Goal: Task Accomplishment & Management: Complete application form

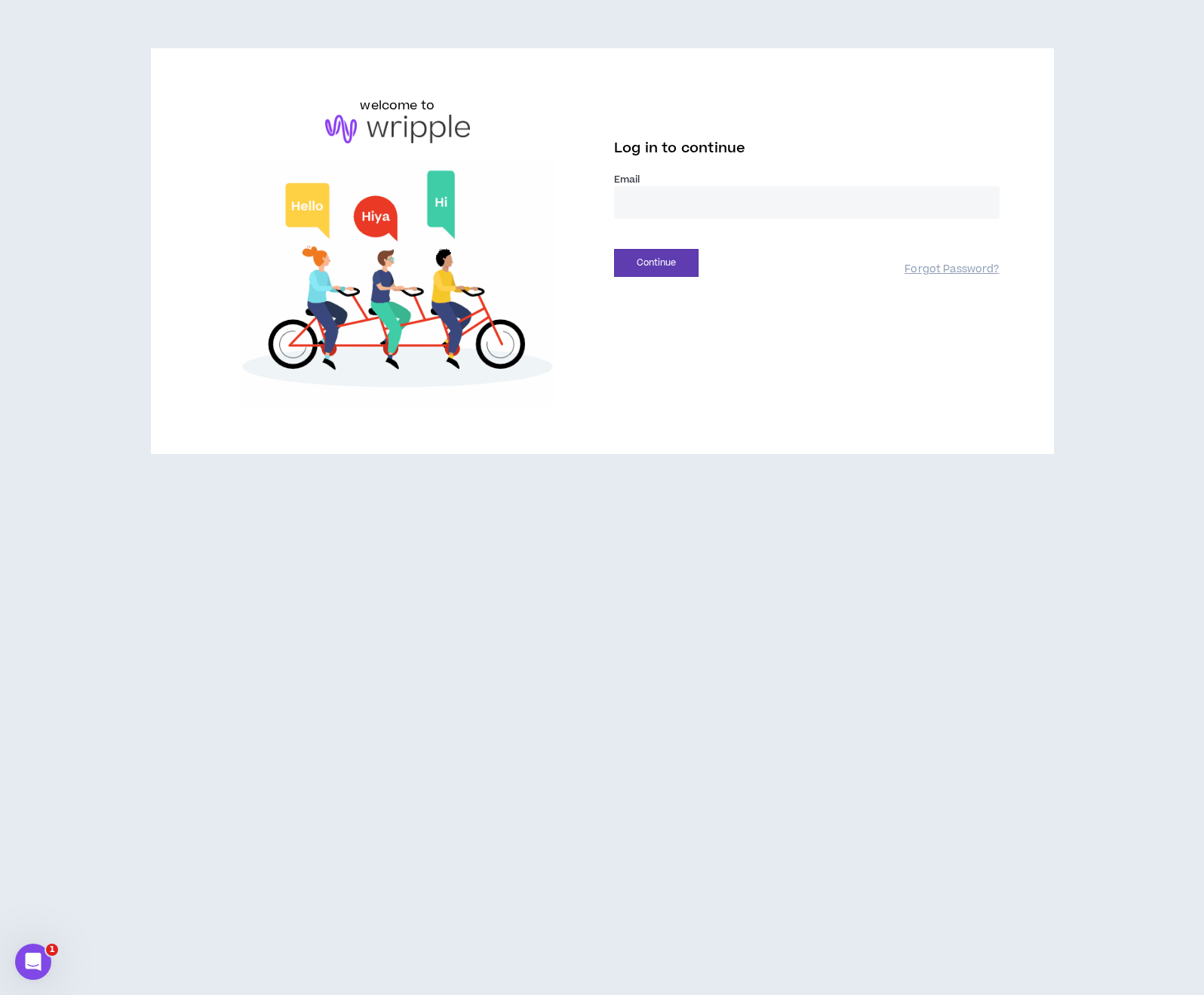
type input "**********"
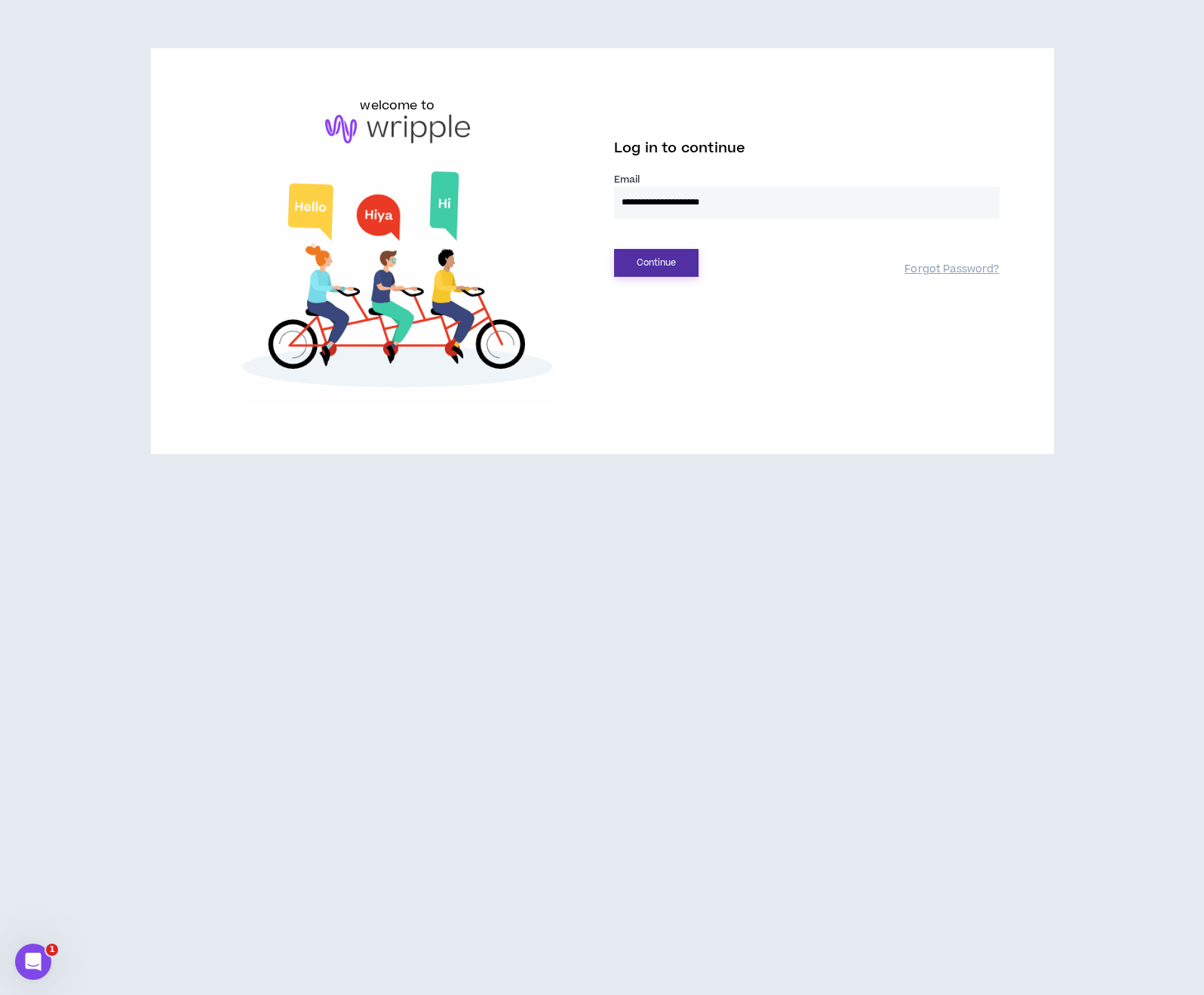
click at [632, 262] on button "Continue" at bounding box center [656, 263] width 84 height 28
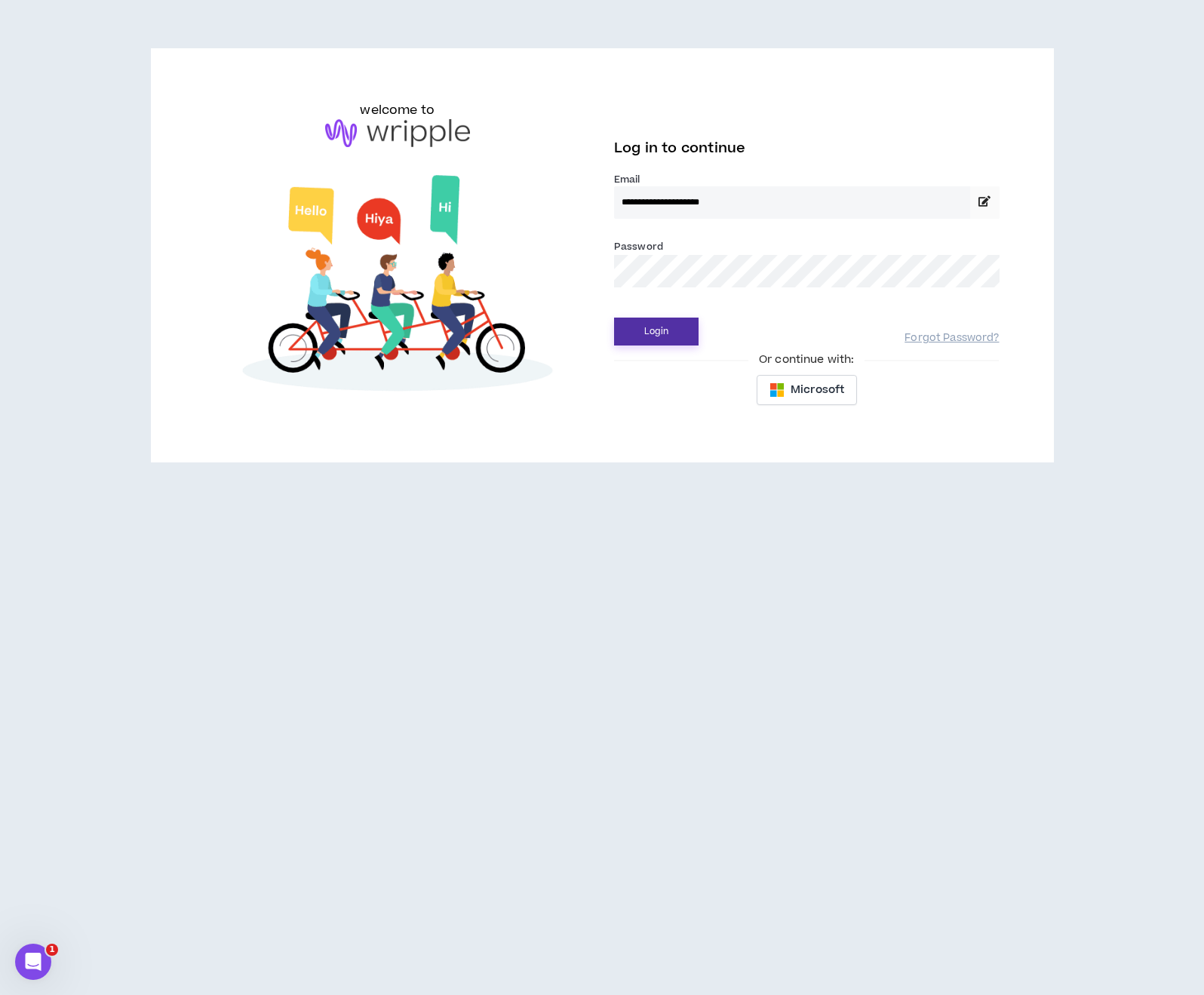
click at [624, 330] on button "Login" at bounding box center [656, 331] width 84 height 28
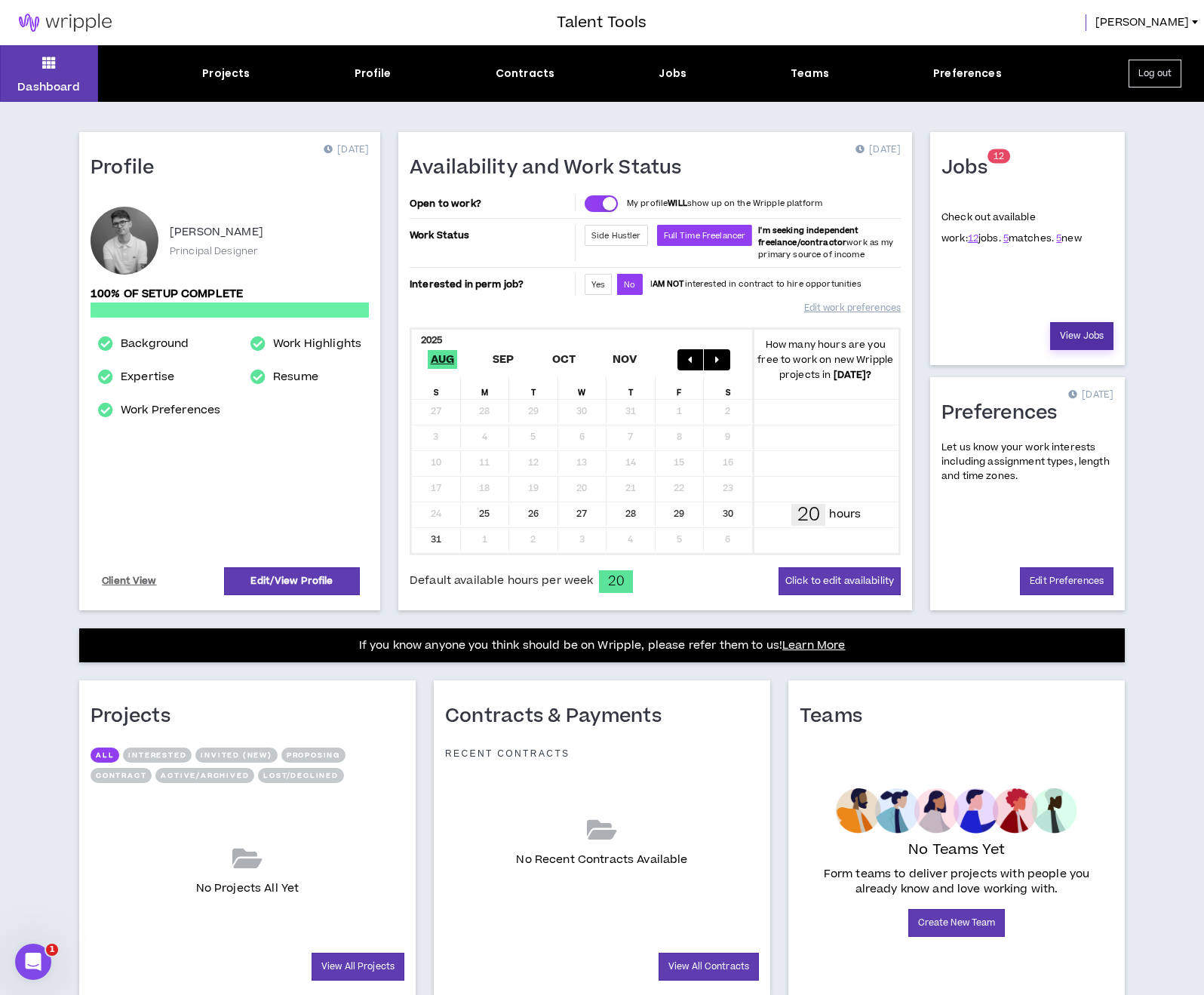
click at [1080, 335] on link "View Jobs" at bounding box center [1082, 335] width 64 height 28
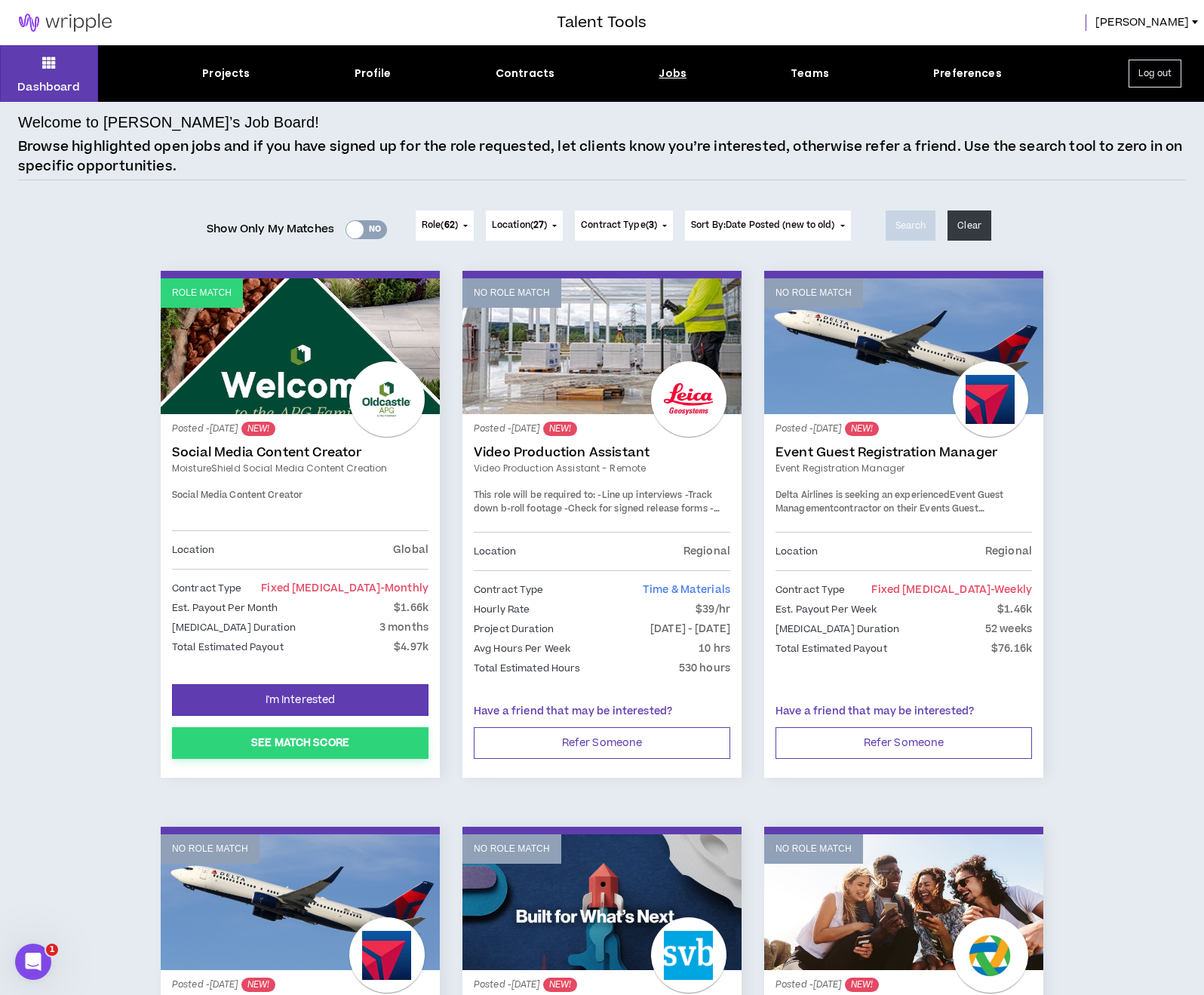
click at [300, 738] on button "See Match Score" at bounding box center [300, 743] width 256 height 32
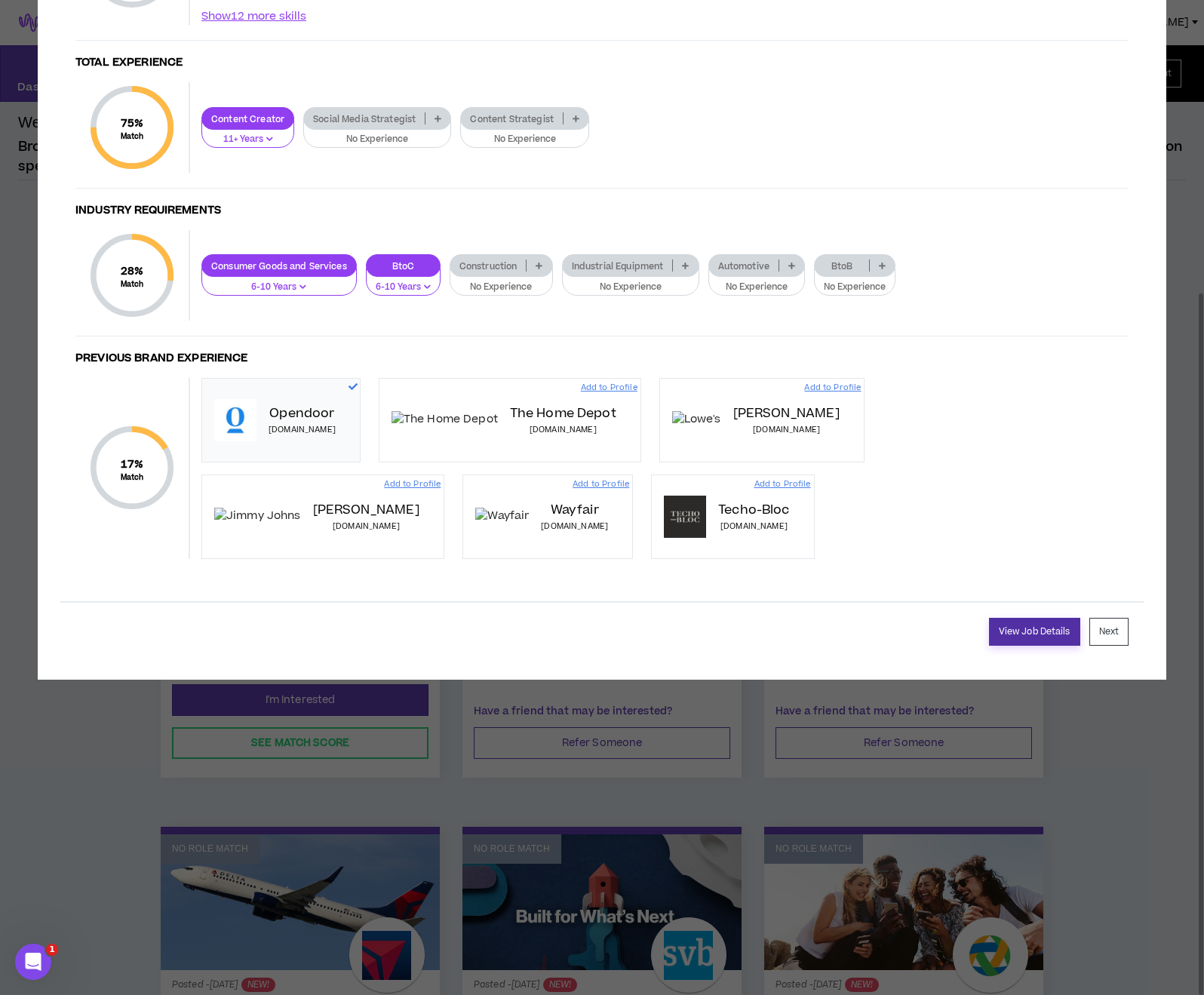
click at [1048, 646] on link "View Job Details" at bounding box center [1034, 632] width 92 height 28
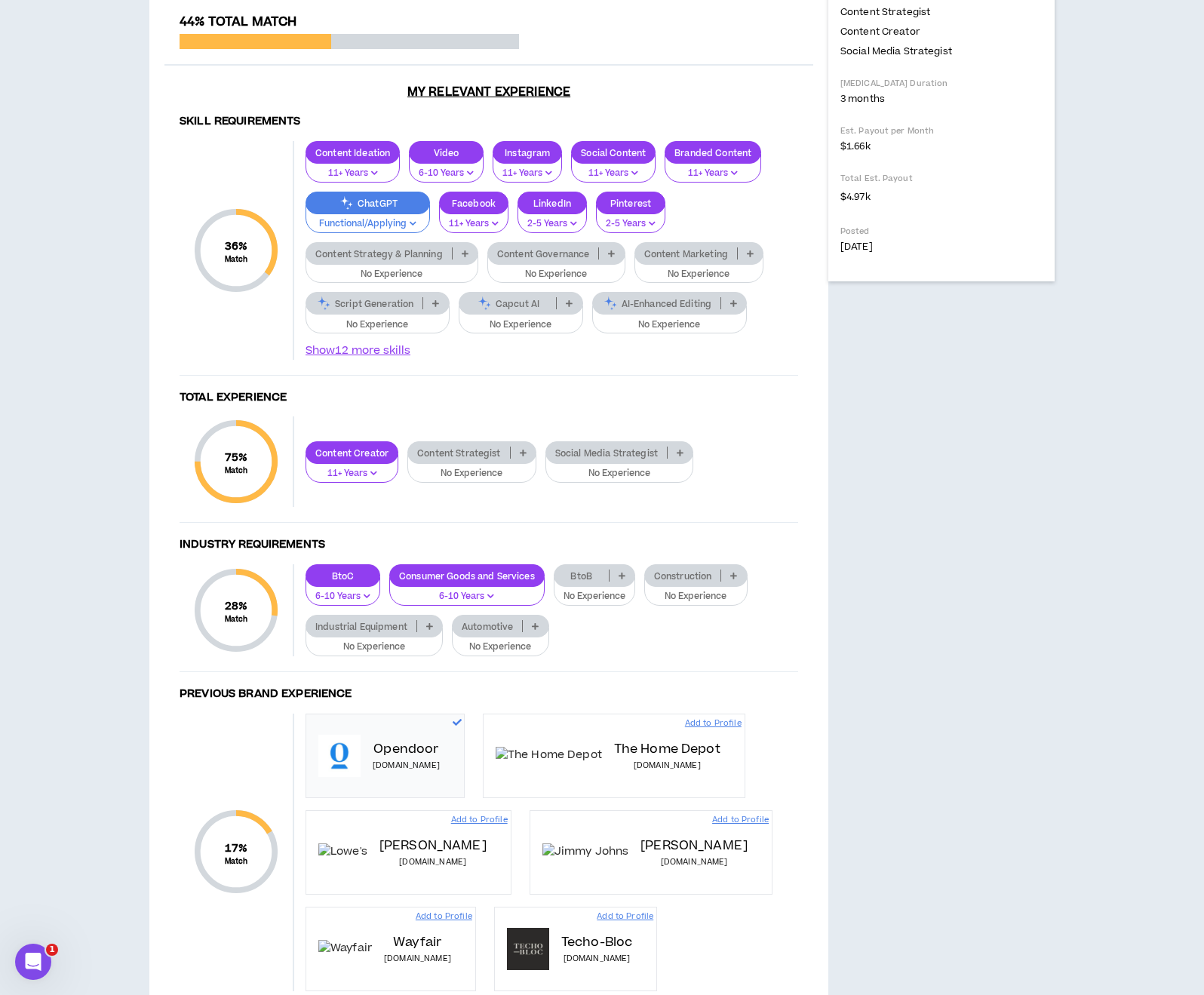
scroll to position [493, 0]
click at [357, 359] on button "Show 12 more skills" at bounding box center [359, 351] width 107 height 17
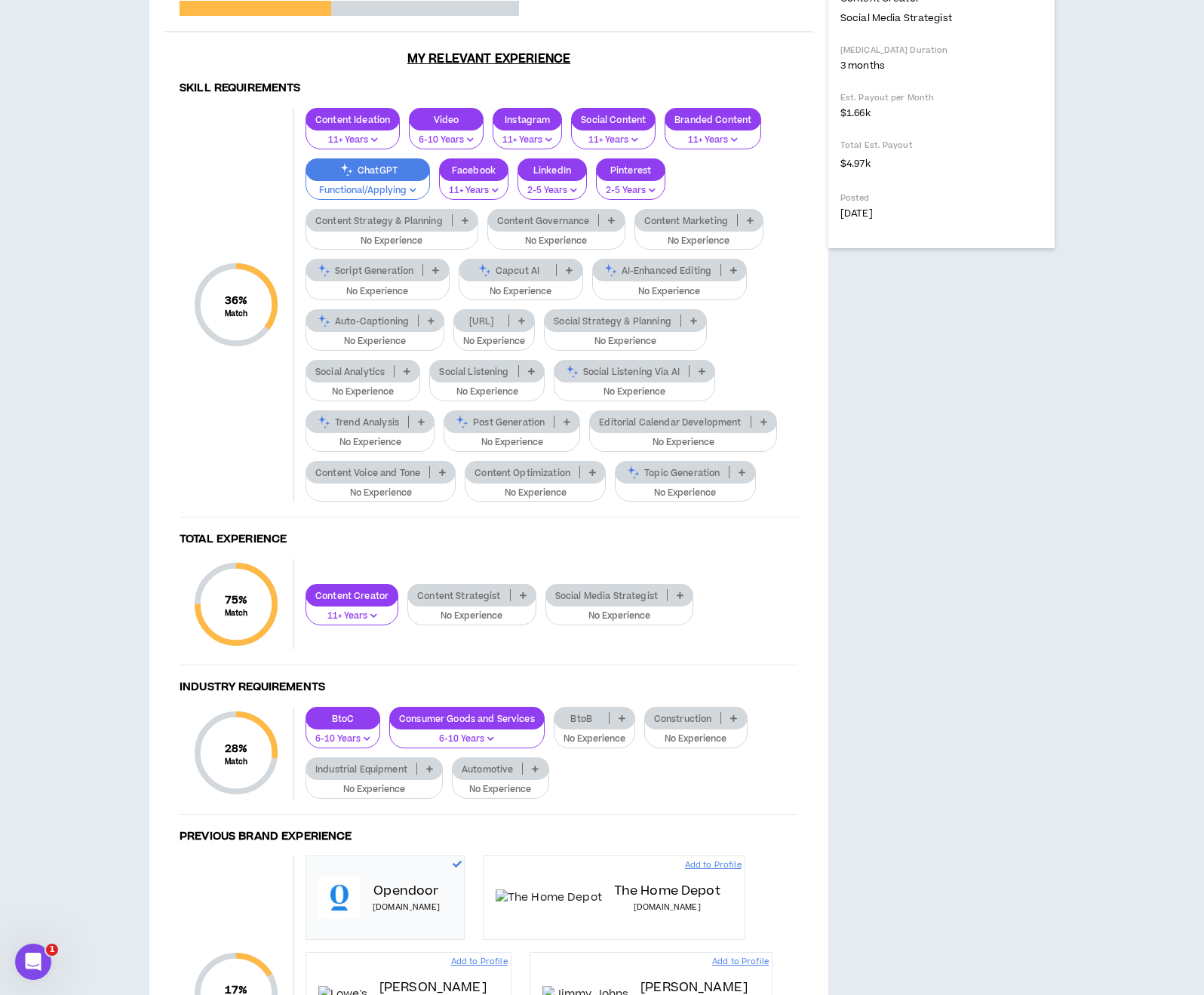
scroll to position [526, 0]
click at [715, 428] on p "Editorial Calendar Development" at bounding box center [670, 422] width 160 height 11
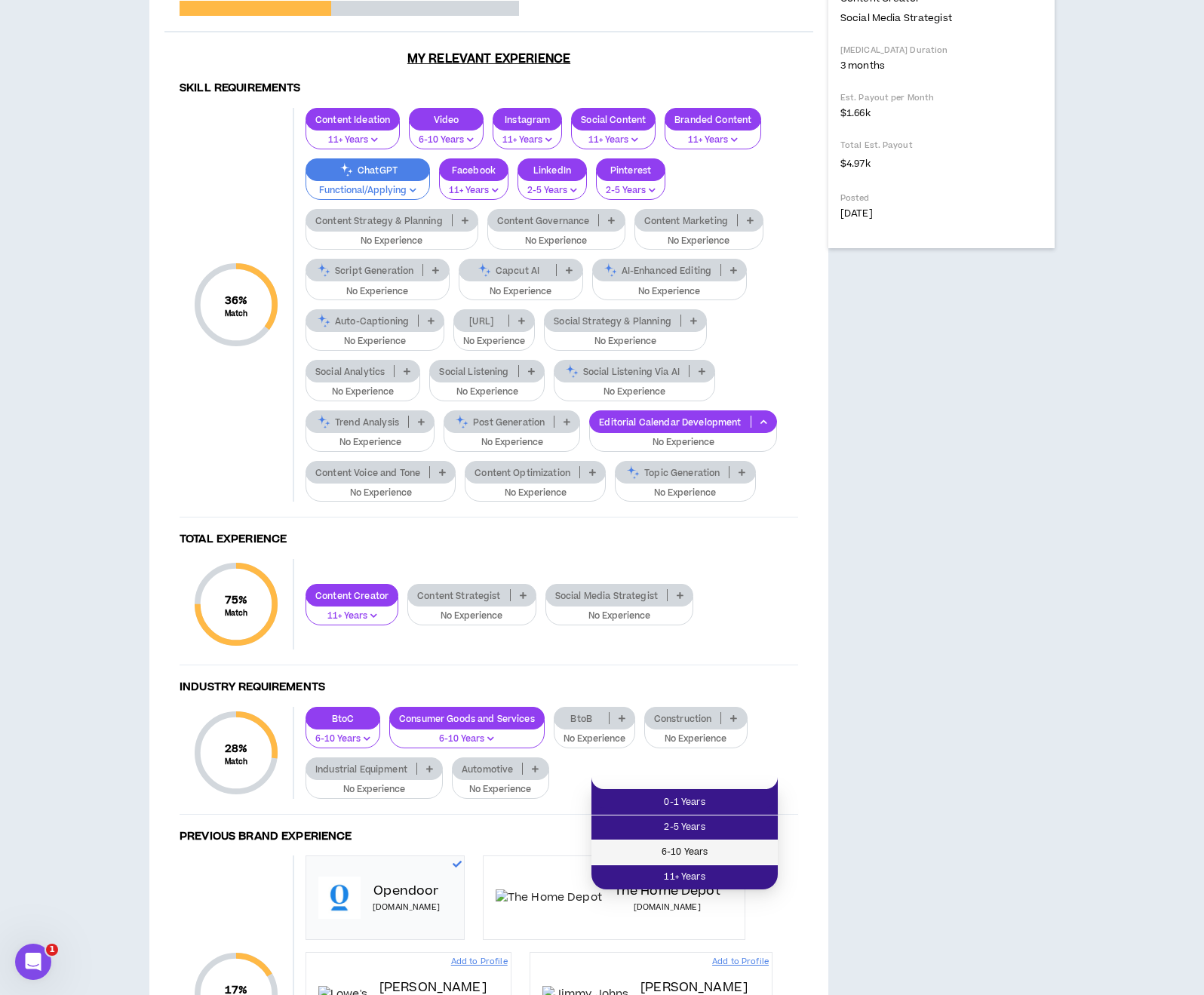
click at [713, 848] on span "6-10 Years" at bounding box center [684, 852] width 168 height 17
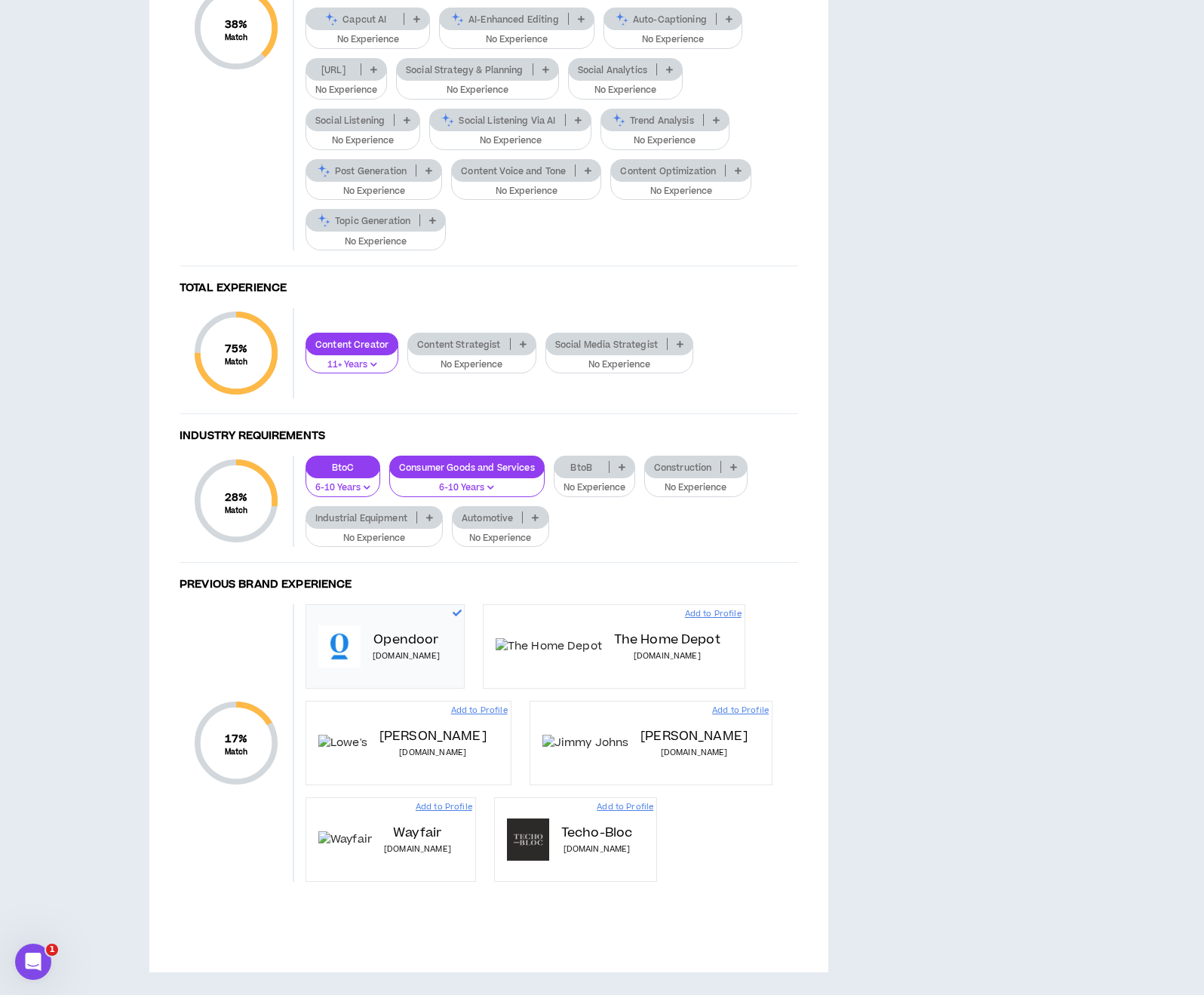
scroll to position [1005, 0]
click at [595, 473] on p "BtoB" at bounding box center [581, 468] width 54 height 11
click at [609, 863] on span "2-5 Years" at bounding box center [596, 871] width 64 height 17
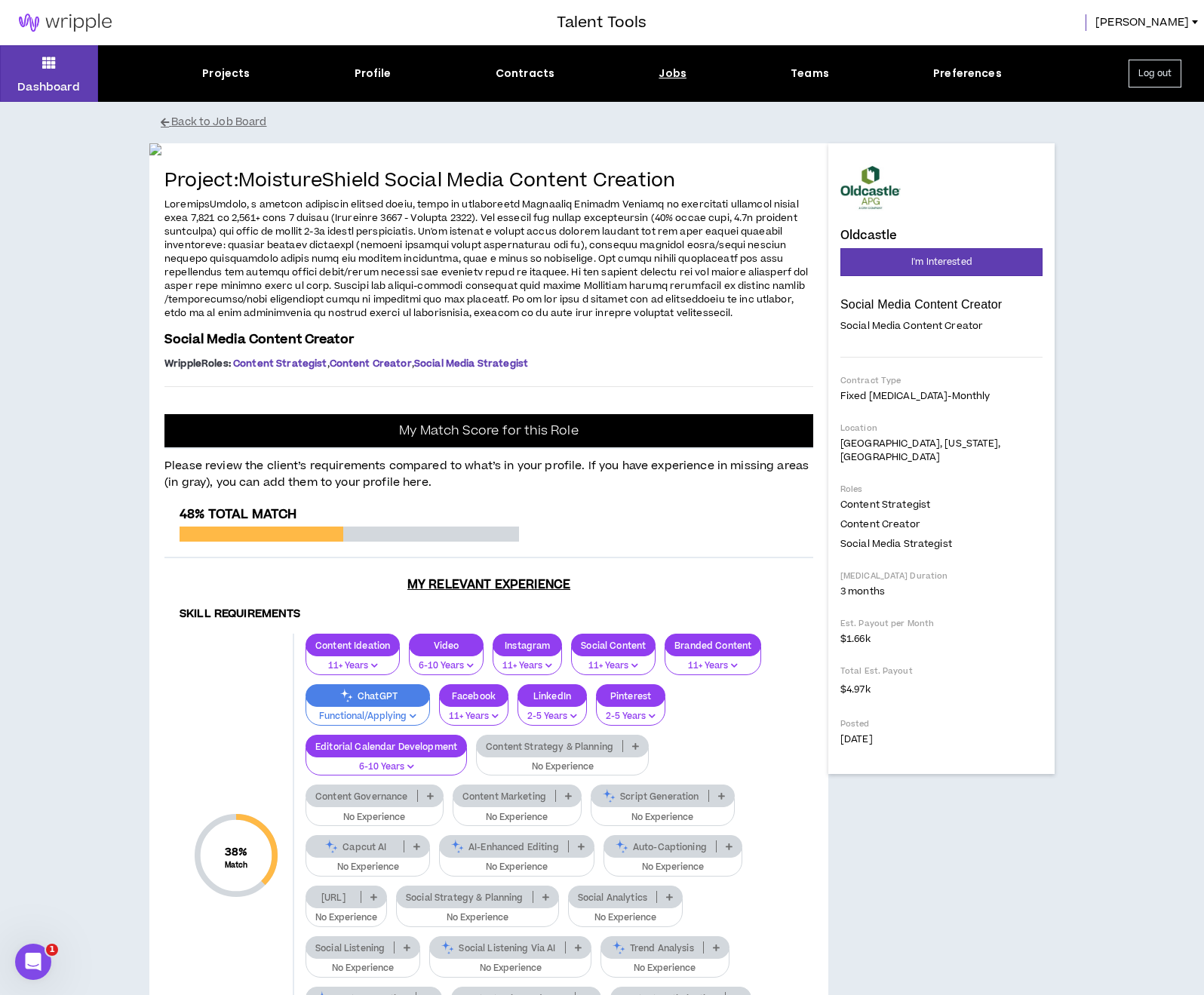
scroll to position [0, 0]
click at [247, 119] on button "Back to Job Board" at bounding box center [613, 122] width 905 height 26
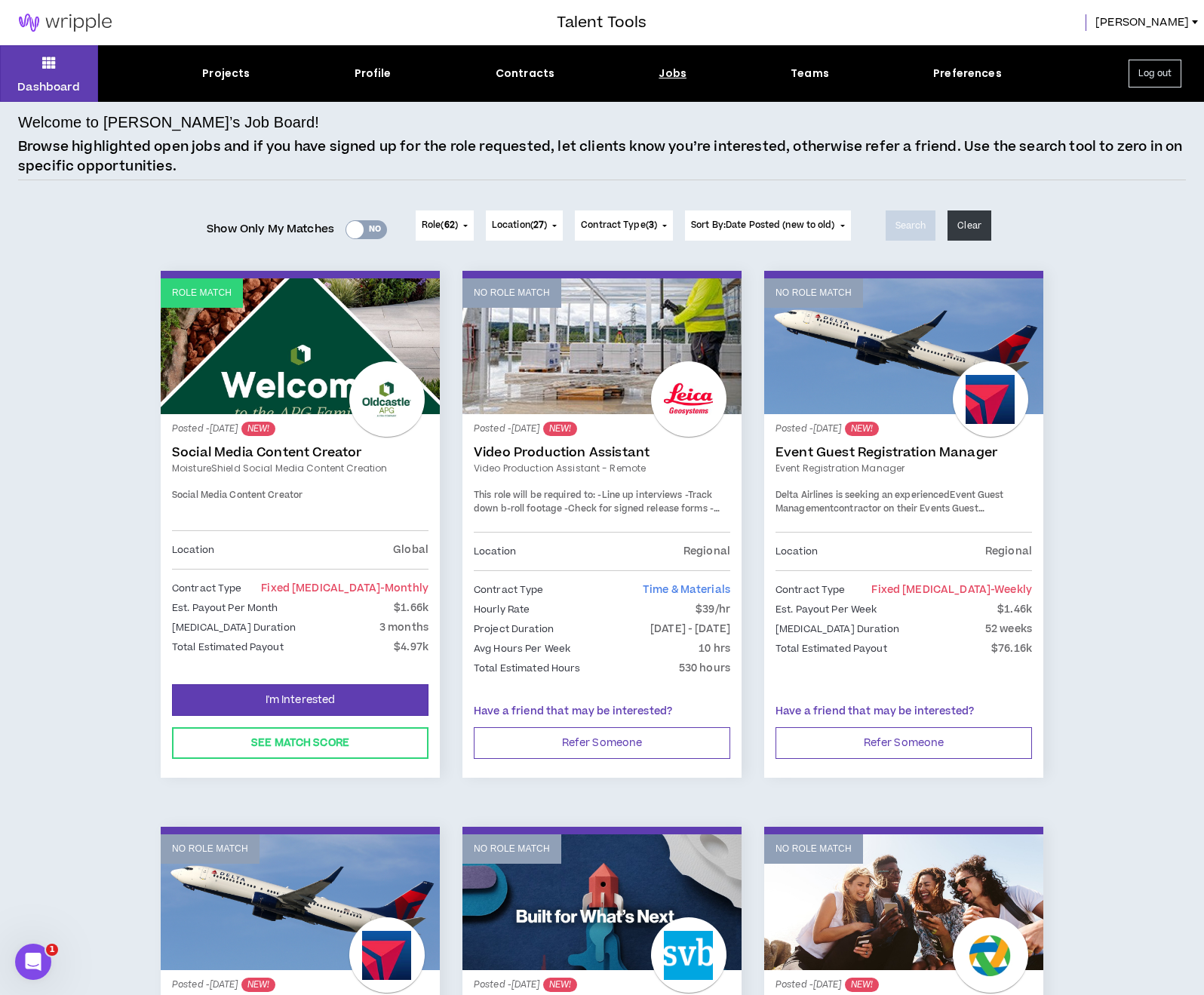
click at [358, 229] on div "Yes No" at bounding box center [366, 230] width 41 height 19
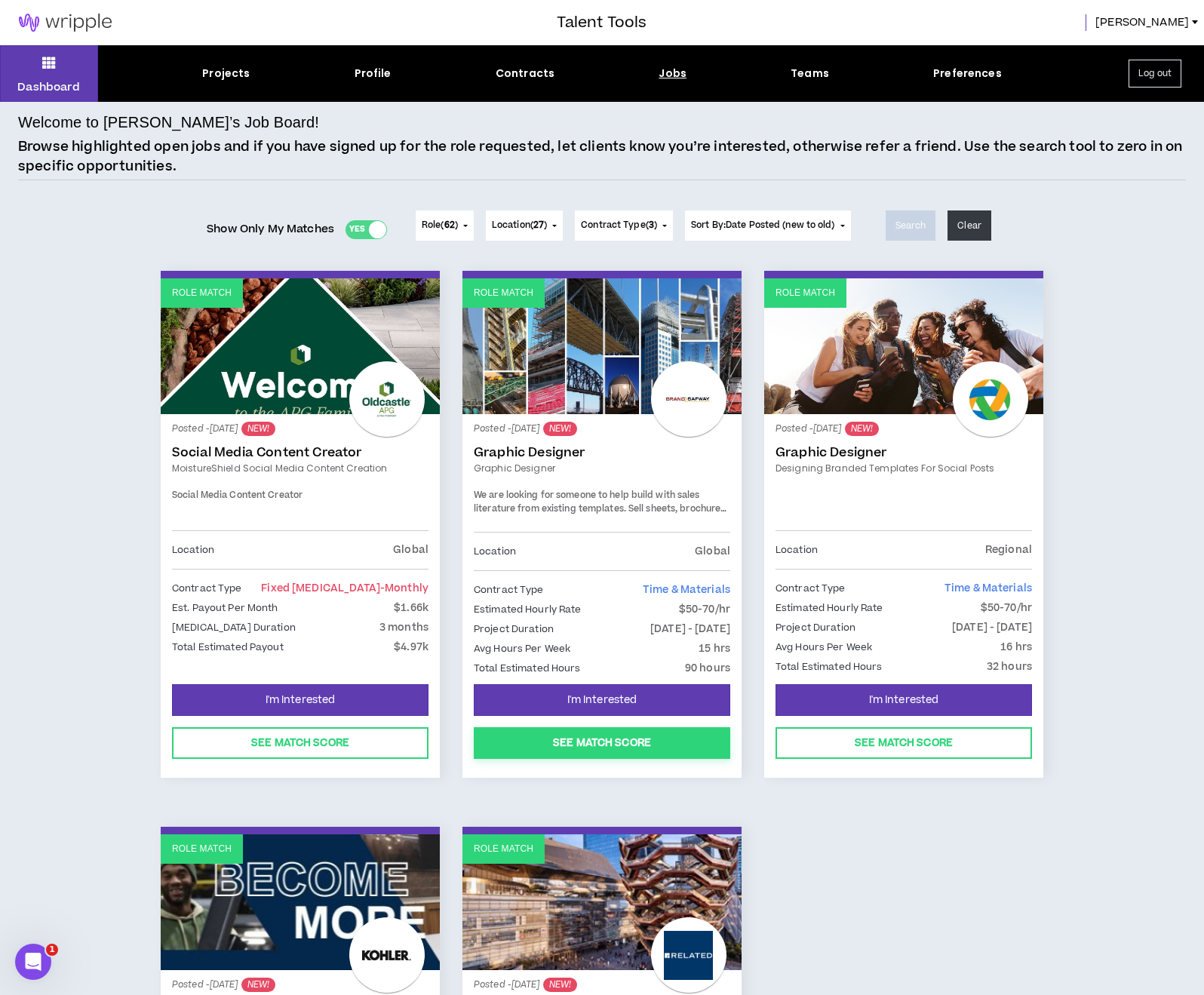
click at [568, 743] on button "See Match Score" at bounding box center [602, 743] width 256 height 32
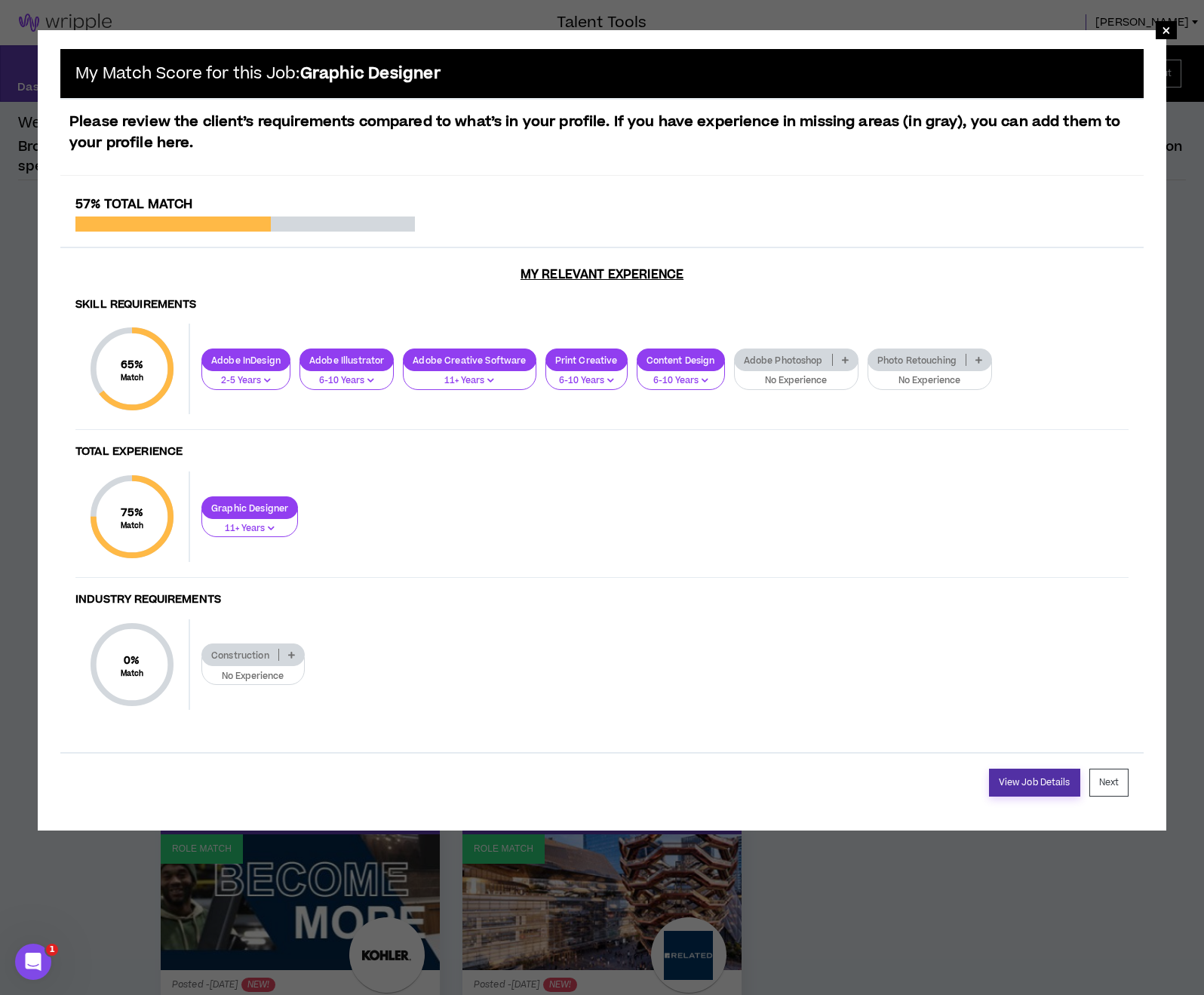
click at [1033, 785] on link "View Job Details" at bounding box center [1034, 782] width 92 height 28
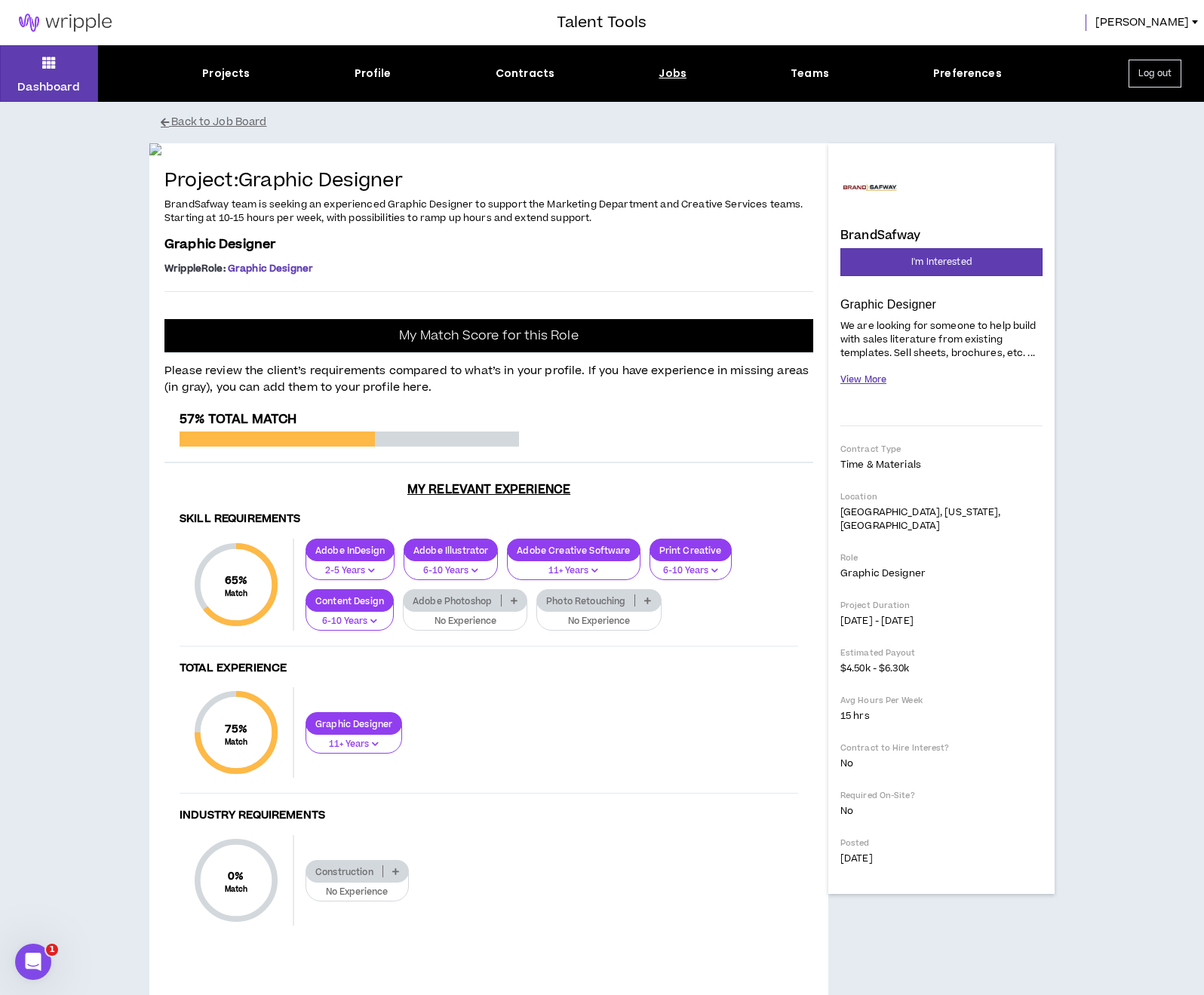
click at [868, 378] on button "View More" at bounding box center [863, 379] width 46 height 26
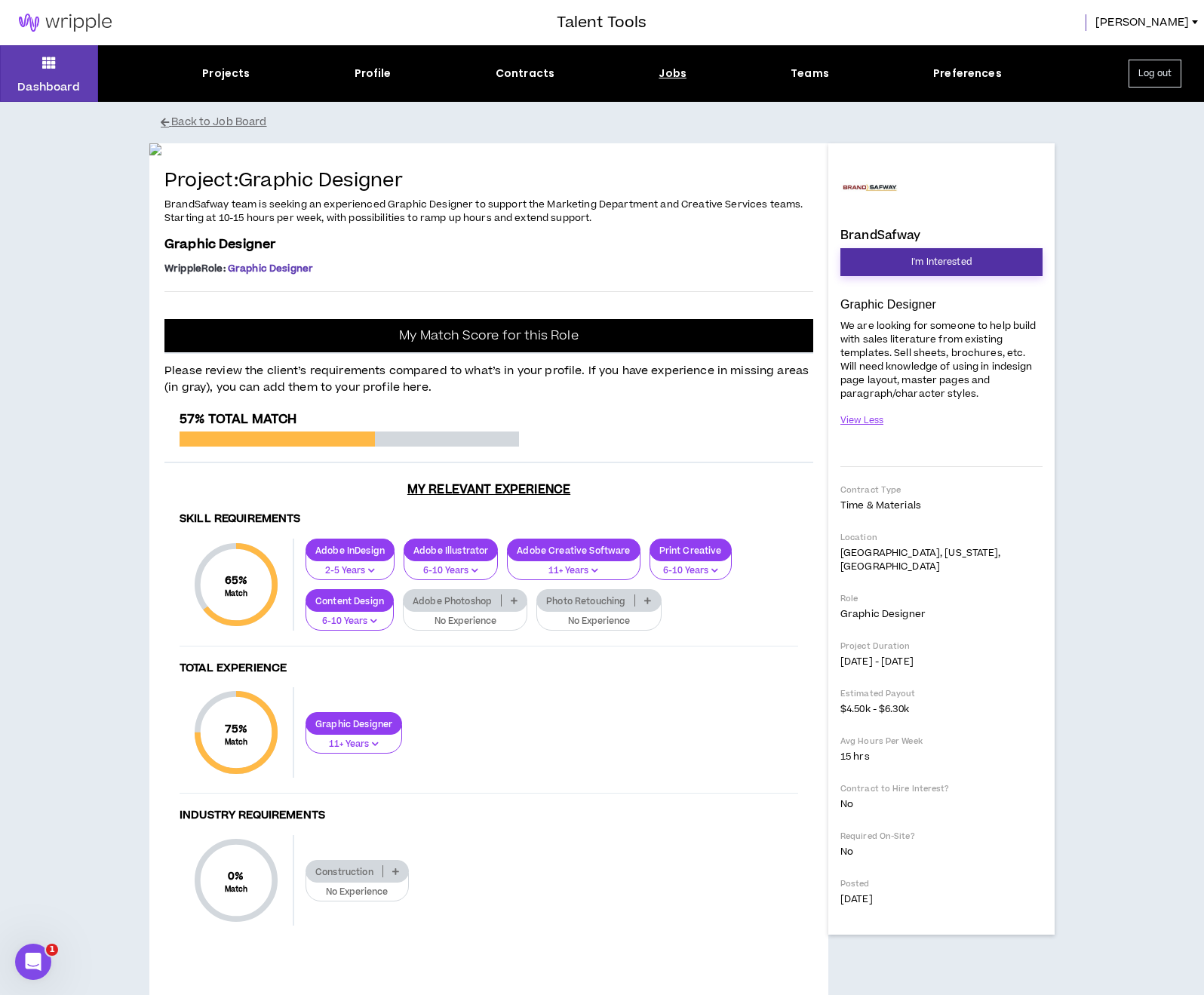
click at [927, 264] on span "I'm Interested" at bounding box center [941, 262] width 61 height 14
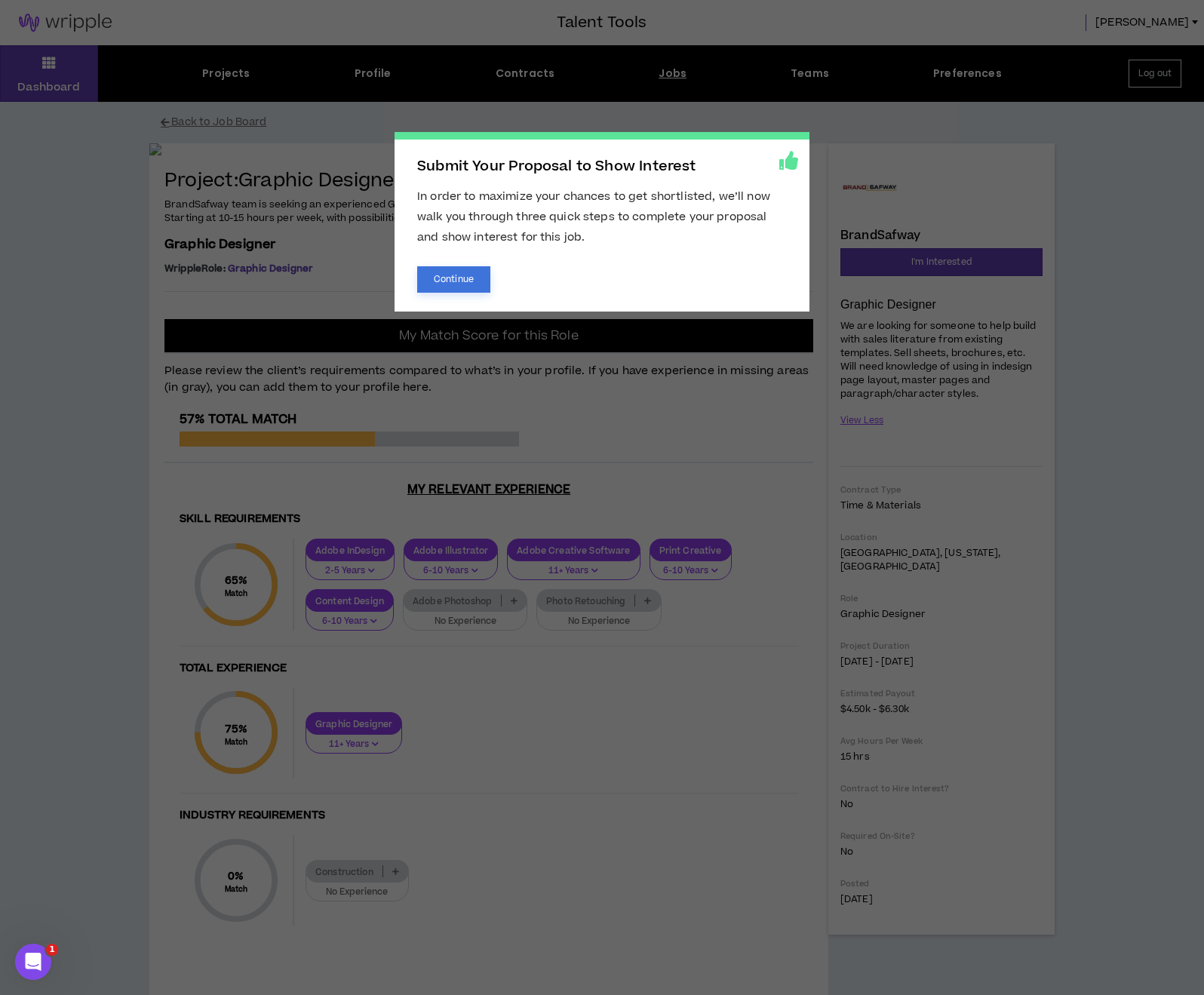
click at [444, 281] on button "Continue" at bounding box center [454, 279] width 73 height 26
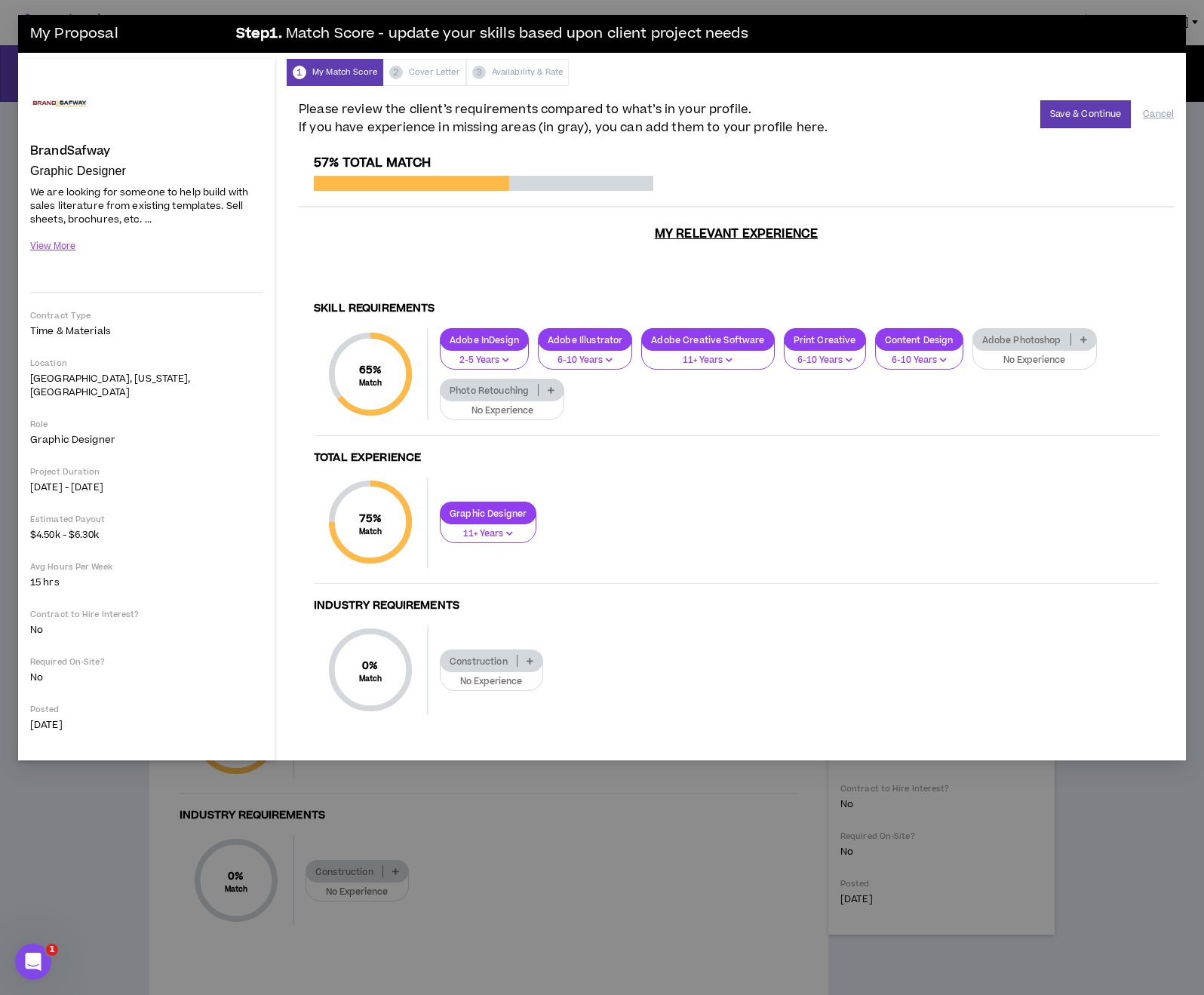
click at [1051, 335] on p "Adobe Photoshop" at bounding box center [1022, 340] width 97 height 11
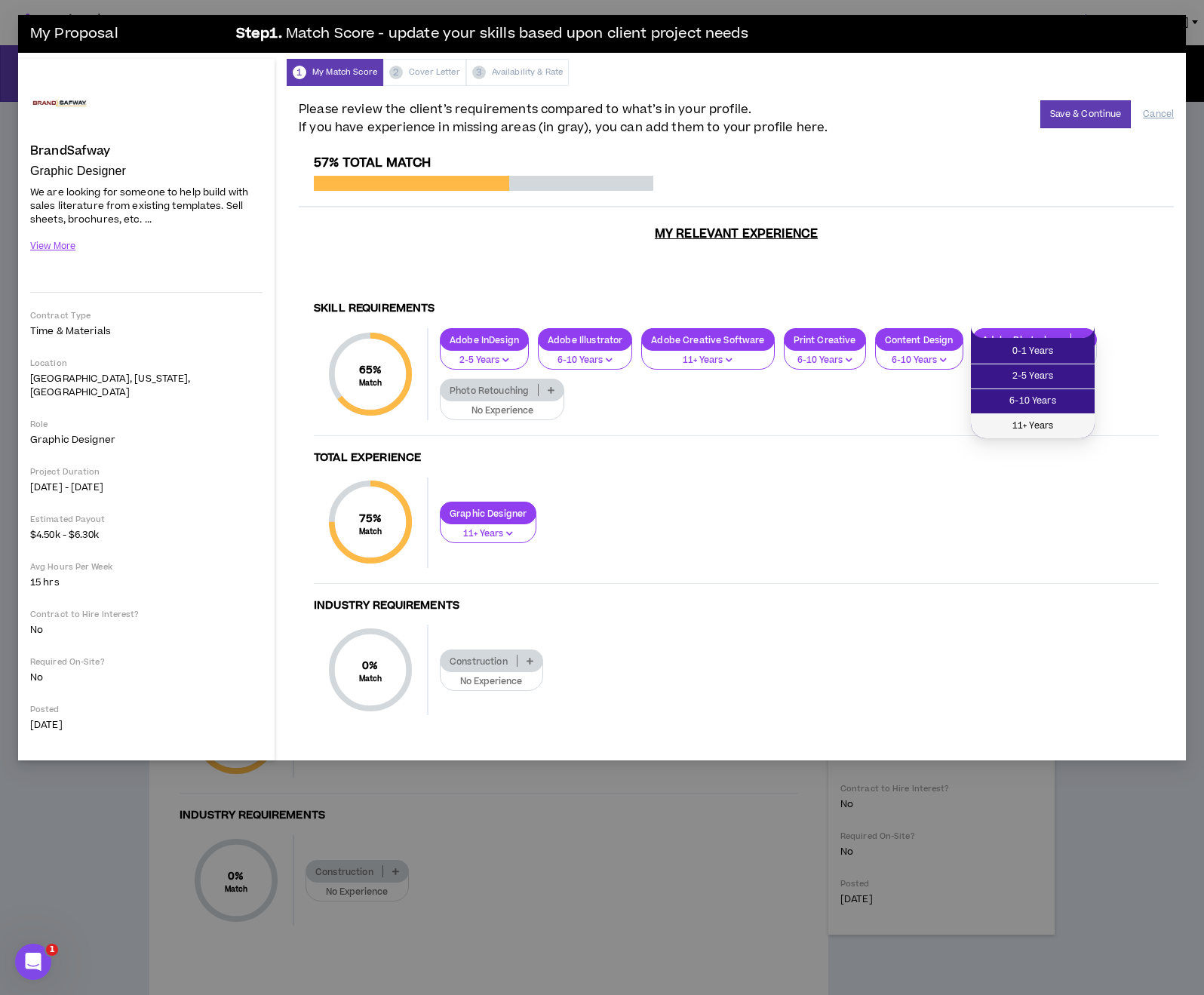
click at [1001, 422] on span "11+ Years" at bounding box center [1032, 426] width 106 height 17
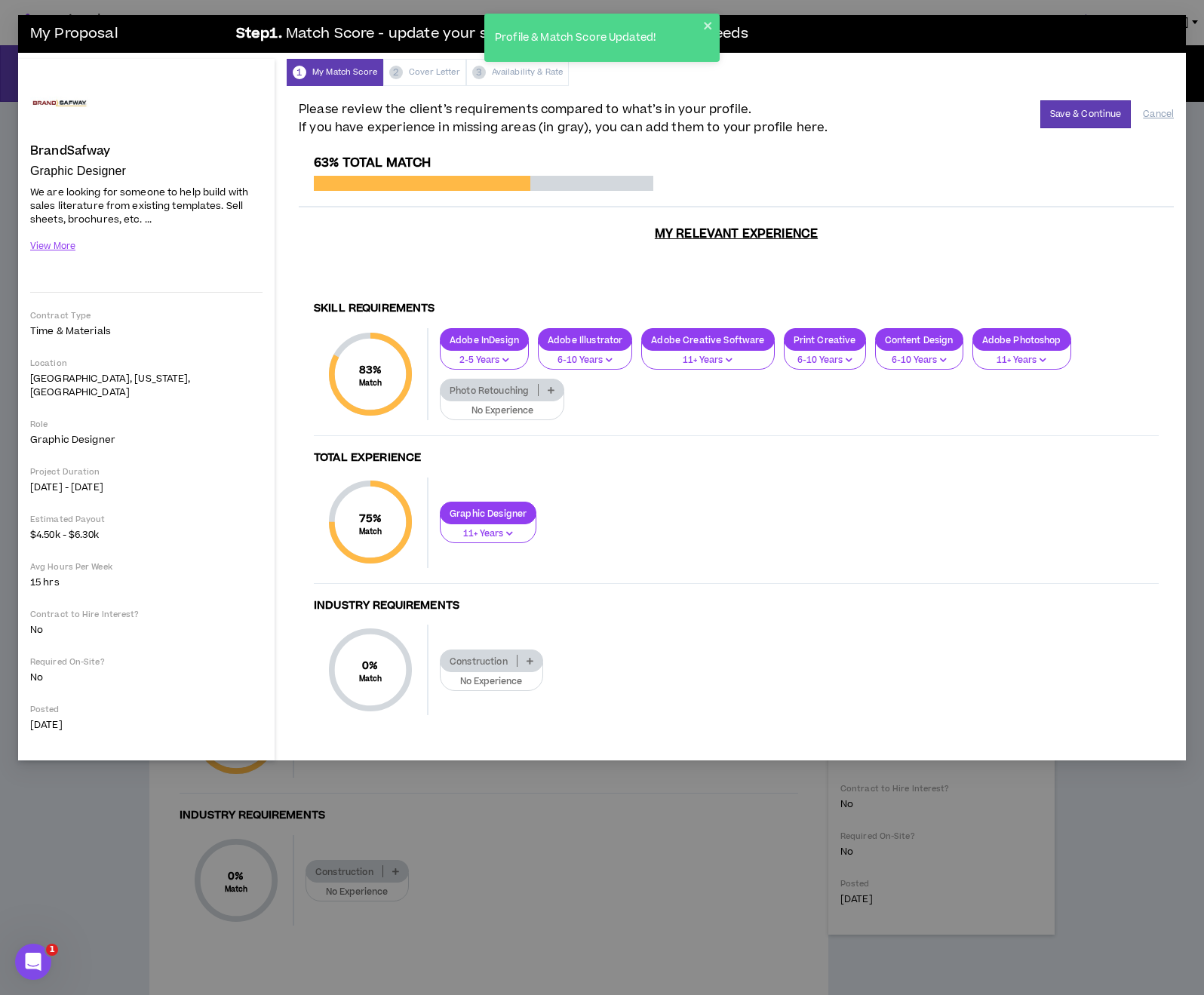
click at [555, 384] on p at bounding box center [550, 390] width 25 height 12
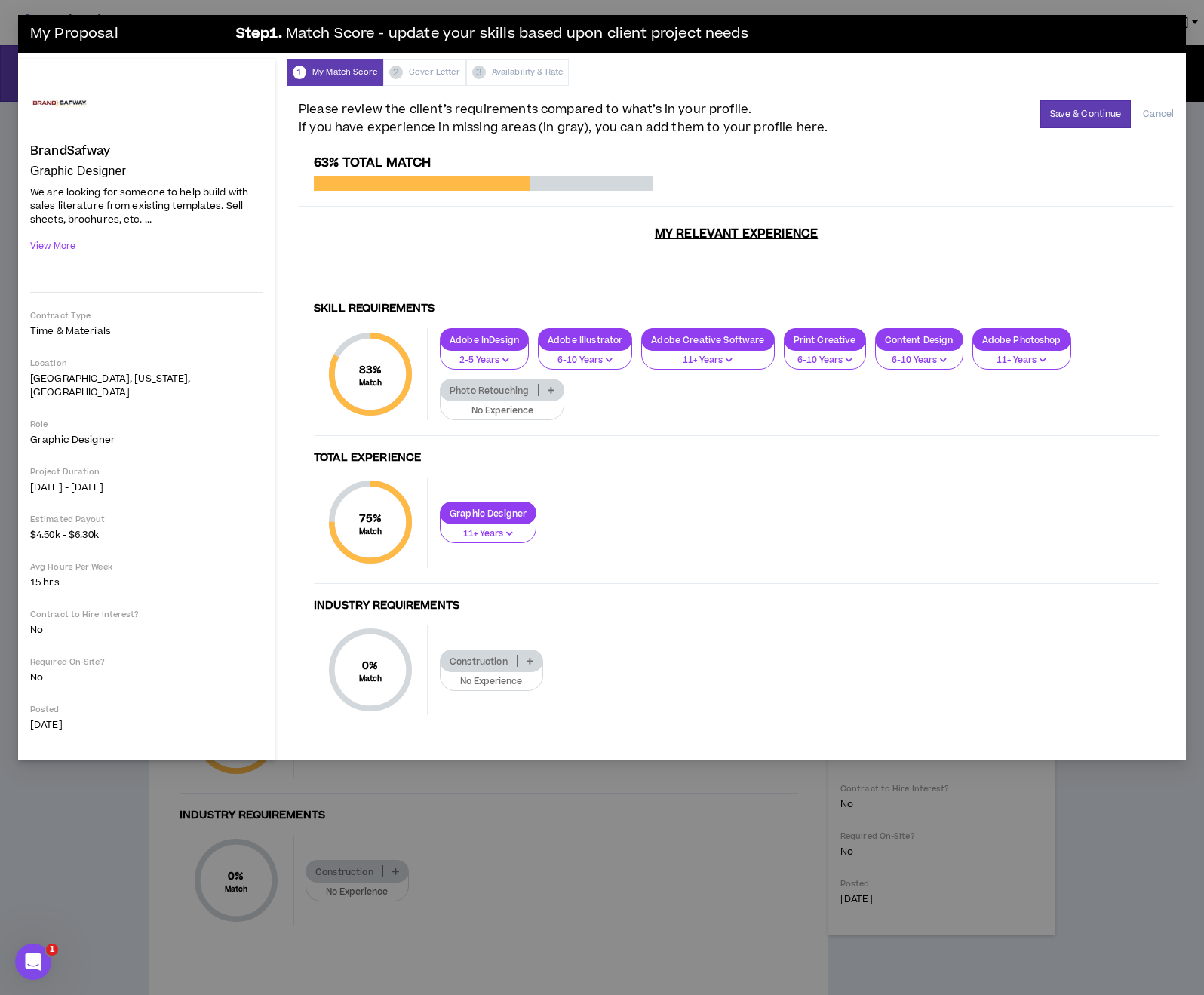
click at [713, 382] on div "Adobe InDesign 2-5 Years Adobe Illustrator 6-10 Years Adobe Creative Software 1…" at bounding box center [793, 374] width 730 height 92
click at [1093, 108] on button "Save & Continue" at bounding box center [1085, 114] width 92 height 28
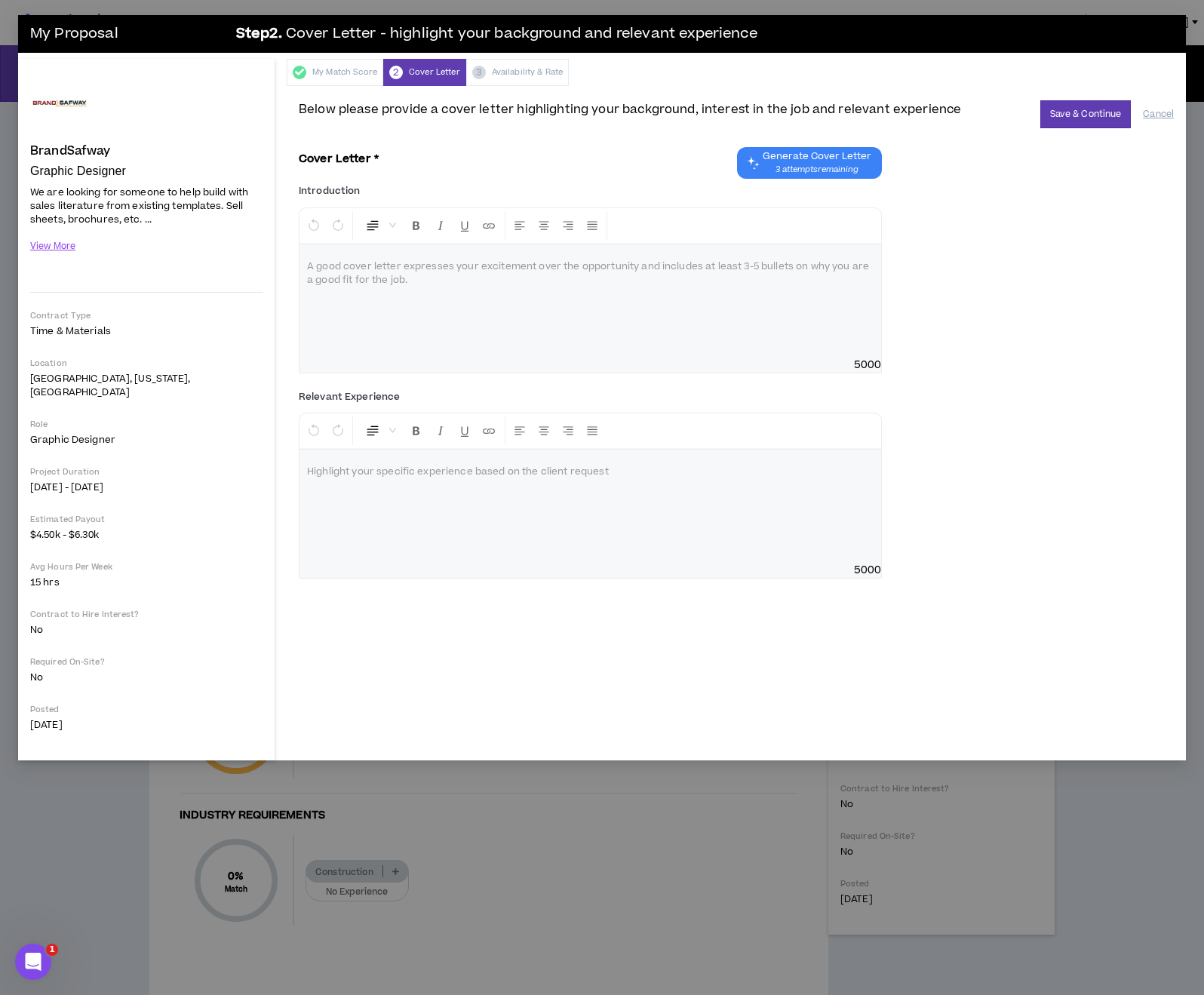
click at [367, 527] on div at bounding box center [590, 507] width 581 height 113
click at [469, 470] on span "**********" at bounding box center [436, 472] width 259 height 9
click at [702, 468] on p "**********" at bounding box center [590, 472] width 566 height 15
click at [64, 249] on button "View More" at bounding box center [53, 246] width 46 height 26
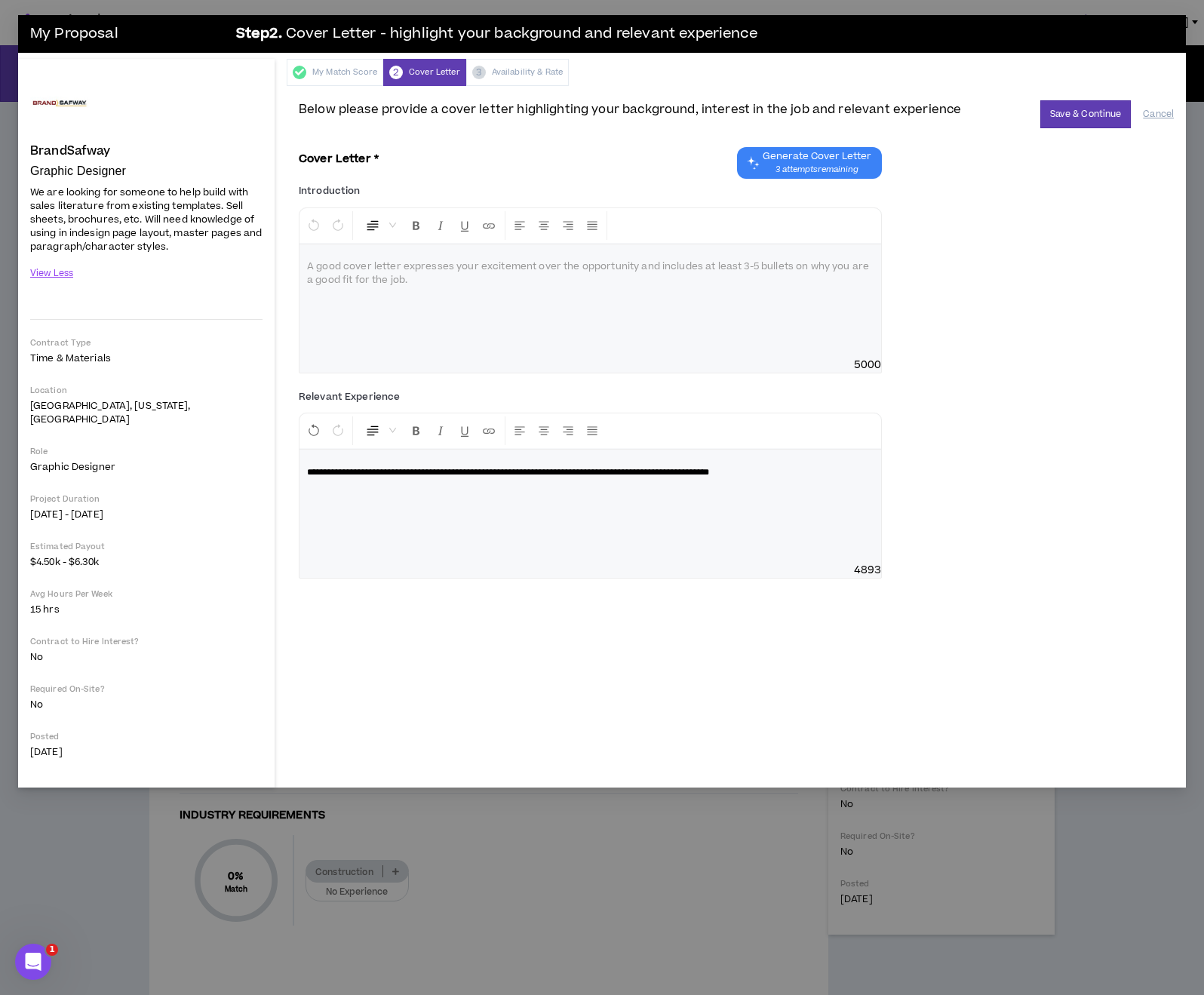
click at [444, 318] on div at bounding box center [590, 301] width 581 height 113
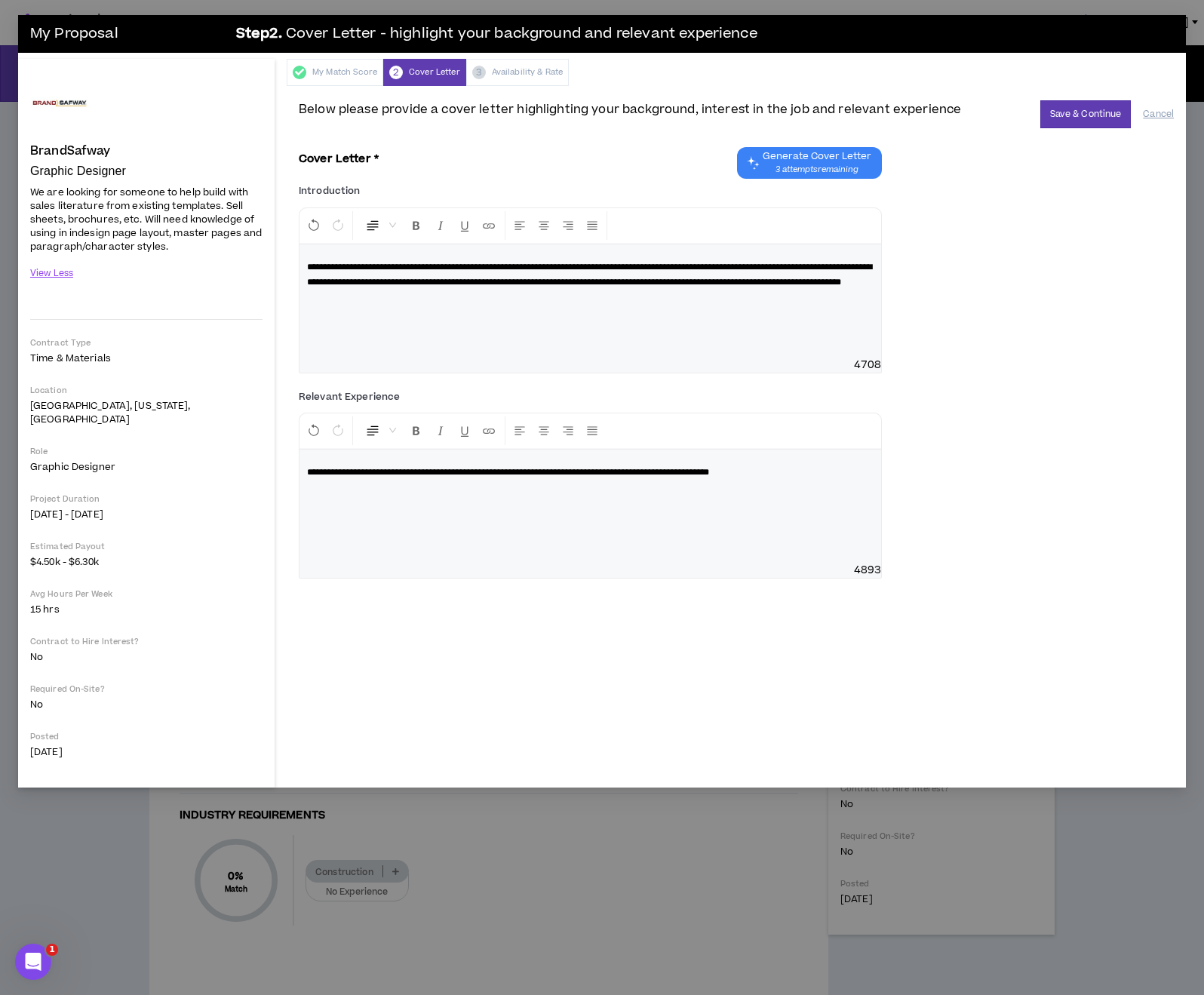
click at [387, 264] on span "**********" at bounding box center [589, 275] width 565 height 24
click at [705, 264] on span "**********" at bounding box center [589, 275] width 565 height 24
click at [857, 478] on p "**********" at bounding box center [590, 472] width 566 height 15
click at [307, 477] on span "**********" at bounding box center [582, 472] width 549 height 9
drag, startPoint x: 376, startPoint y: 484, endPoint x: 799, endPoint y: 473, distance: 423.1
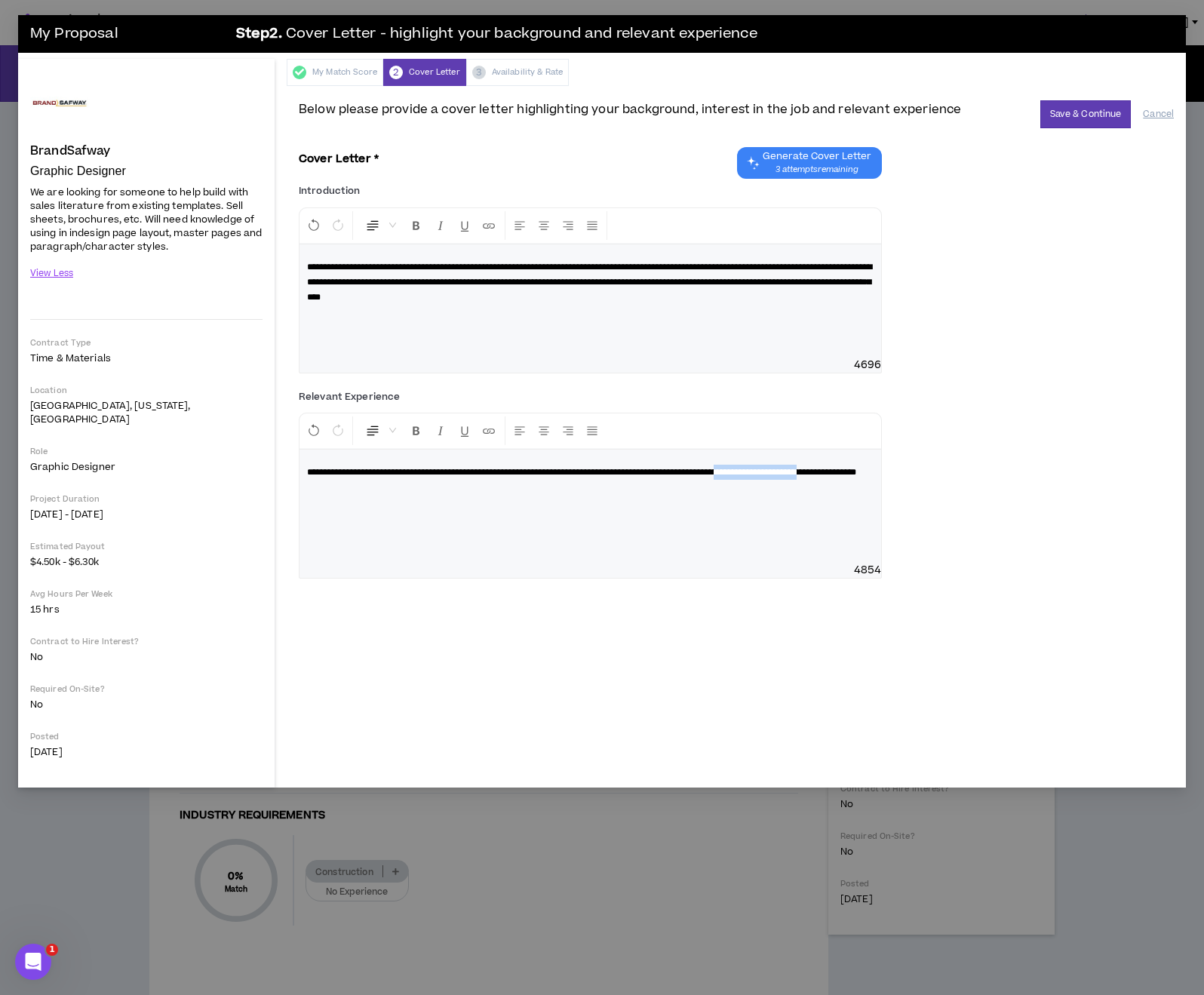
click at [799, 473] on span "**********" at bounding box center [582, 472] width 549 height 9
drag, startPoint x: 380, startPoint y: 488, endPoint x: 796, endPoint y: 471, distance: 416.3
click at [796, 471] on span "**********" at bounding box center [582, 472] width 549 height 9
click at [345, 477] on span "**********" at bounding box center [538, 472] width 463 height 9
click at [1071, 108] on button "Save & Continue" at bounding box center [1085, 114] width 92 height 28
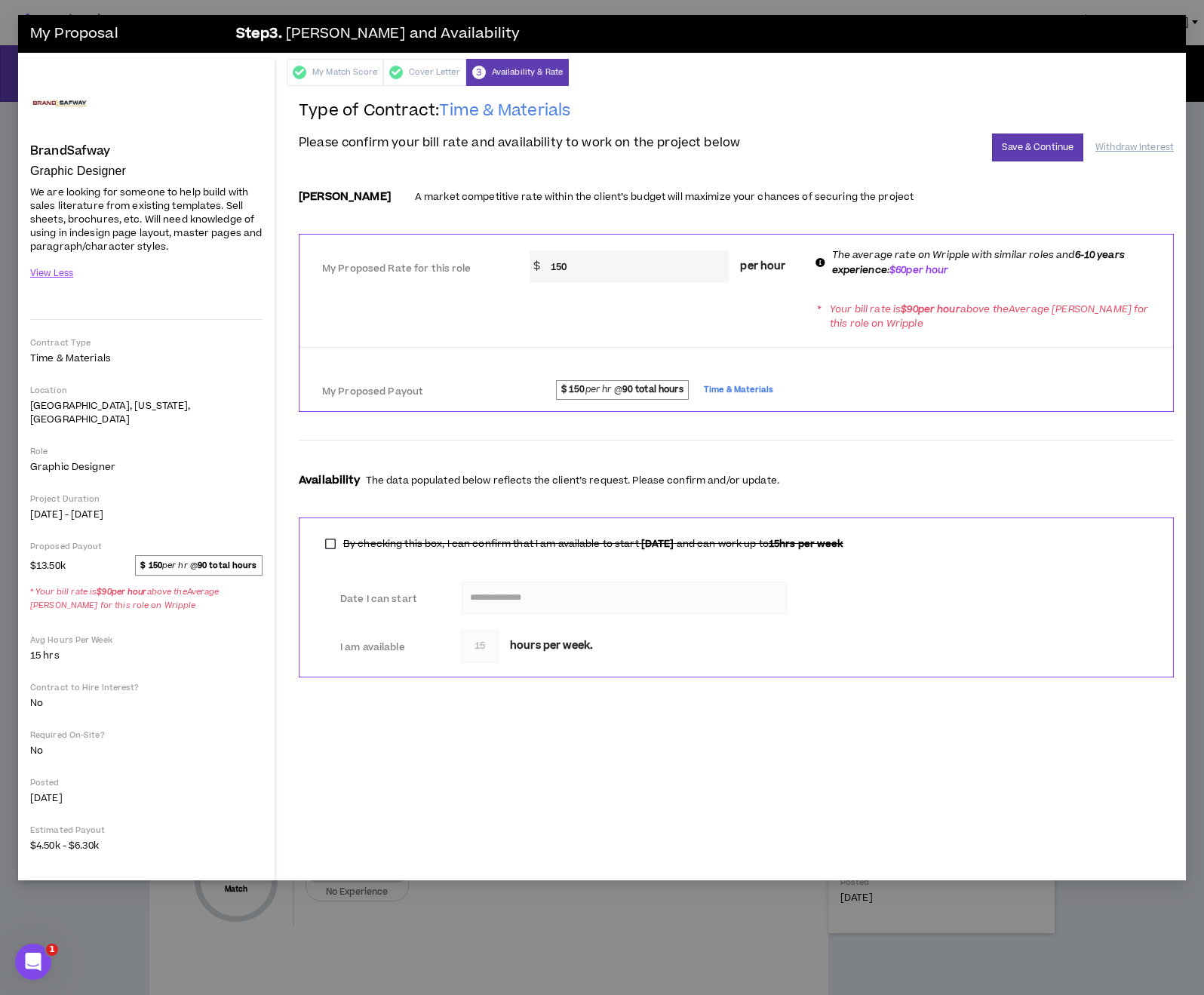
click at [608, 264] on input "150" at bounding box center [636, 266] width 186 height 33
type input "1"
type input "60"
click at [1008, 417] on form "**********" at bounding box center [736, 434] width 875 height 509
click at [650, 264] on input "60" at bounding box center [636, 266] width 186 height 33
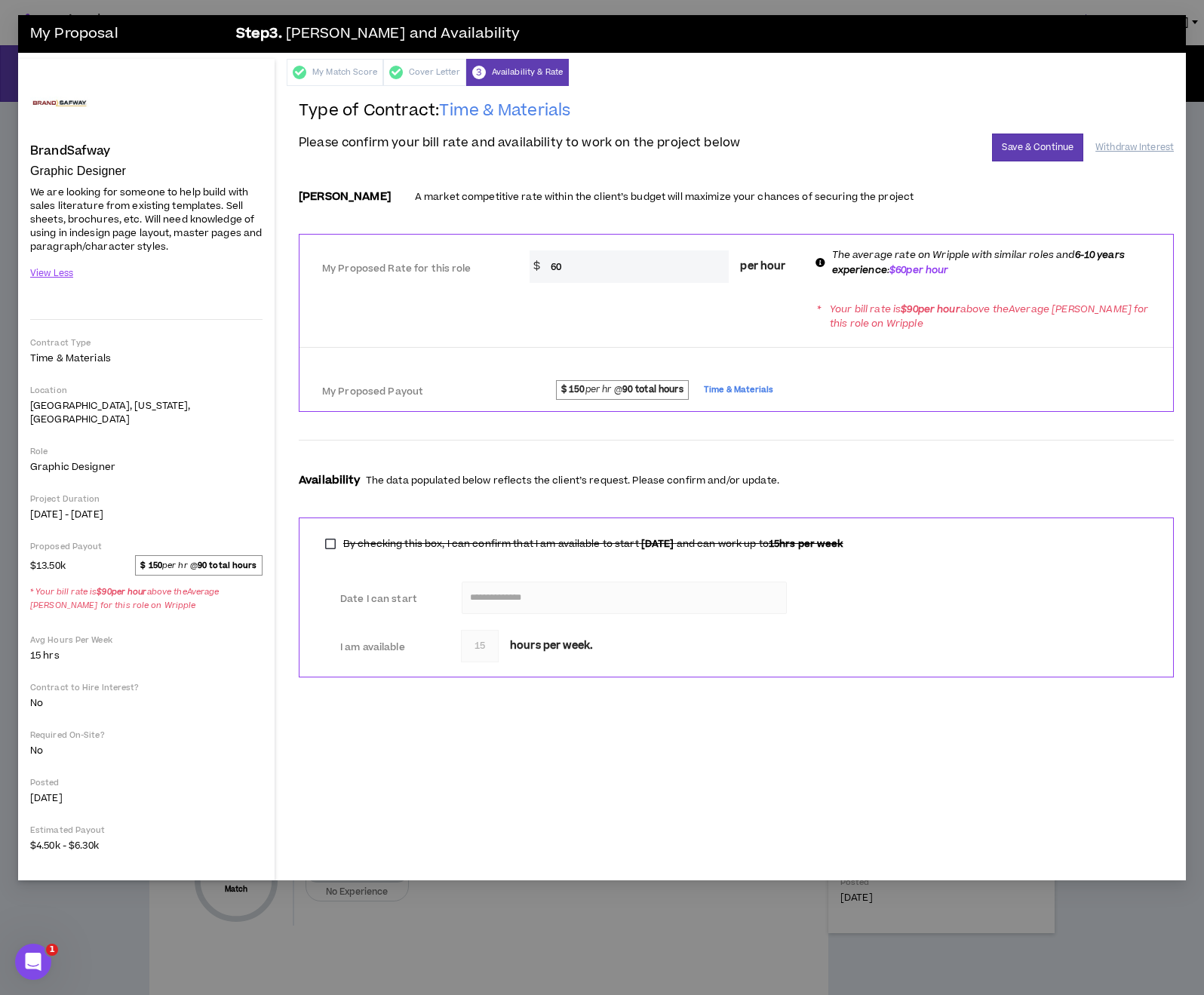
click at [609, 382] on span "$ 150 per hr @ 90 total hours" at bounding box center [623, 390] width 134 height 20
click at [876, 303] on p "Your bill rate is $ 90 per hour above the Average Bill Rate for this role on Wr…" at bounding box center [995, 317] width 330 height 29
click at [415, 73] on div "Cover Letter" at bounding box center [424, 72] width 83 height 27
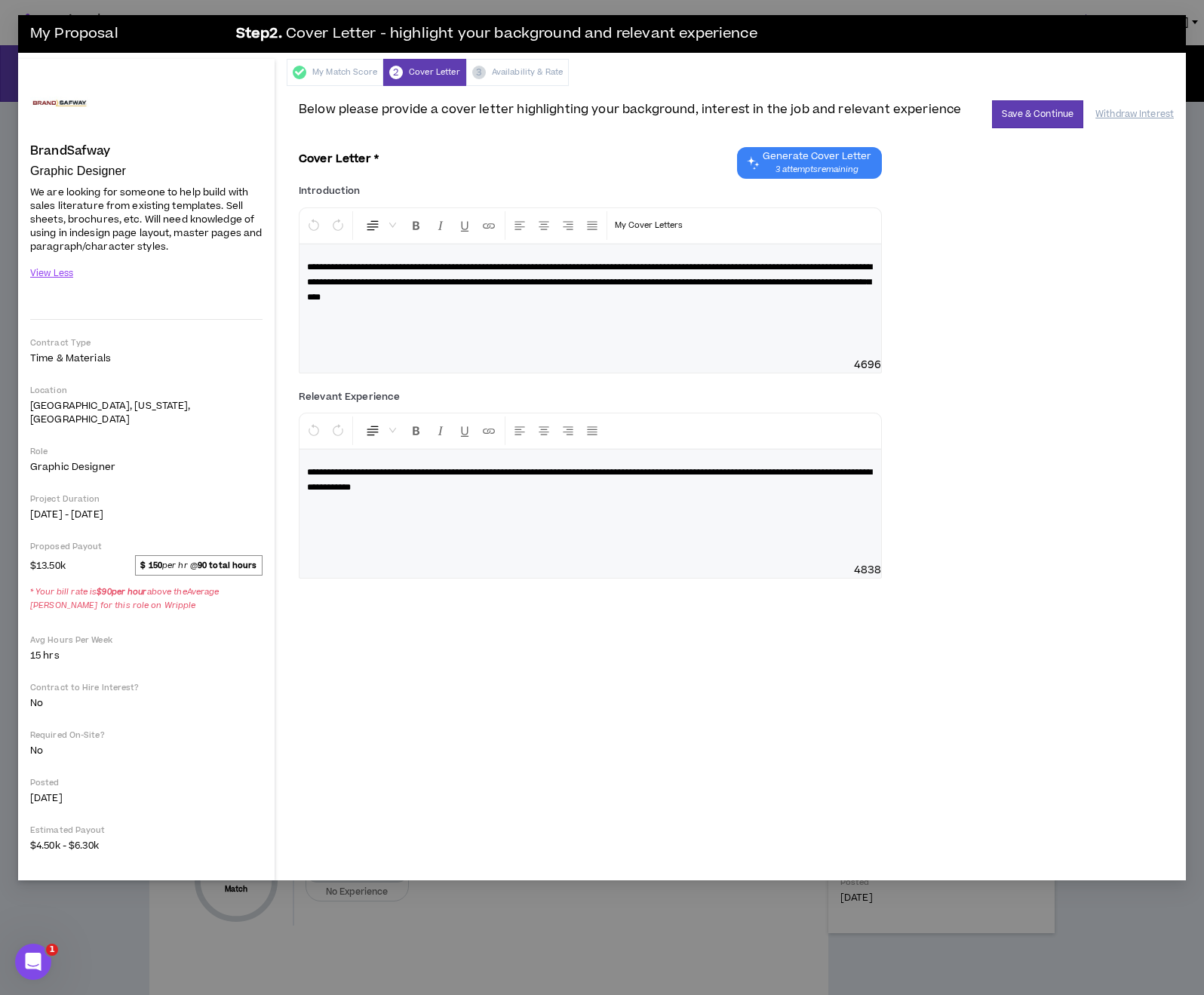
click at [514, 65] on div "My Match Score 2 Cover Letter 3 Availability & Rate" at bounding box center [736, 72] width 899 height 27
click at [1068, 116] on button "Save & Continue" at bounding box center [1038, 114] width 92 height 28
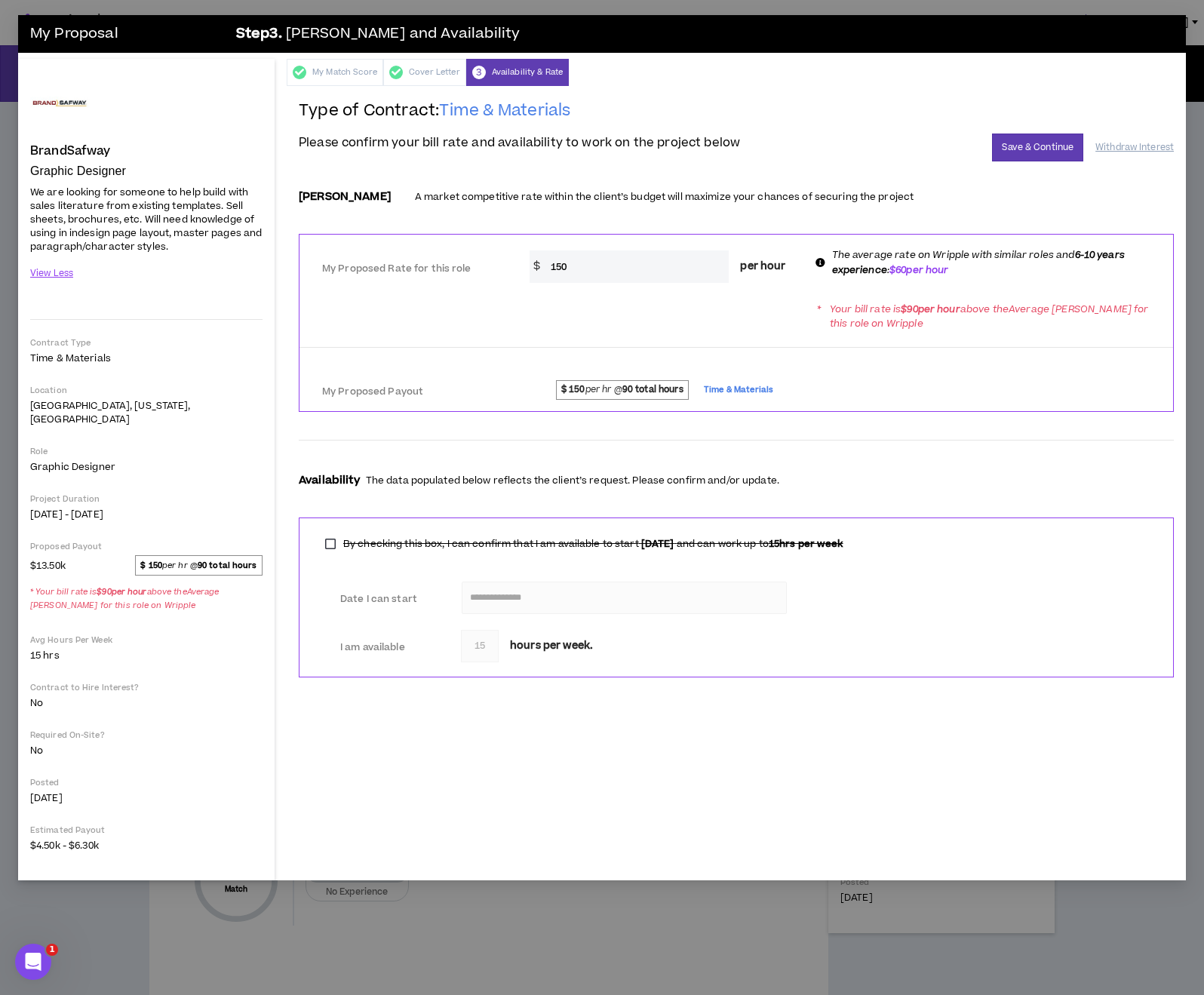
click at [583, 263] on input "150" at bounding box center [636, 266] width 186 height 33
type input "1"
type input "60"
click at [953, 389] on span "$ 150 per hr @ 90 total hours Time & Materials" at bounding box center [846, 391] width 625 height 23
click at [1038, 152] on button "Save & Continue" at bounding box center [1038, 147] width 92 height 28
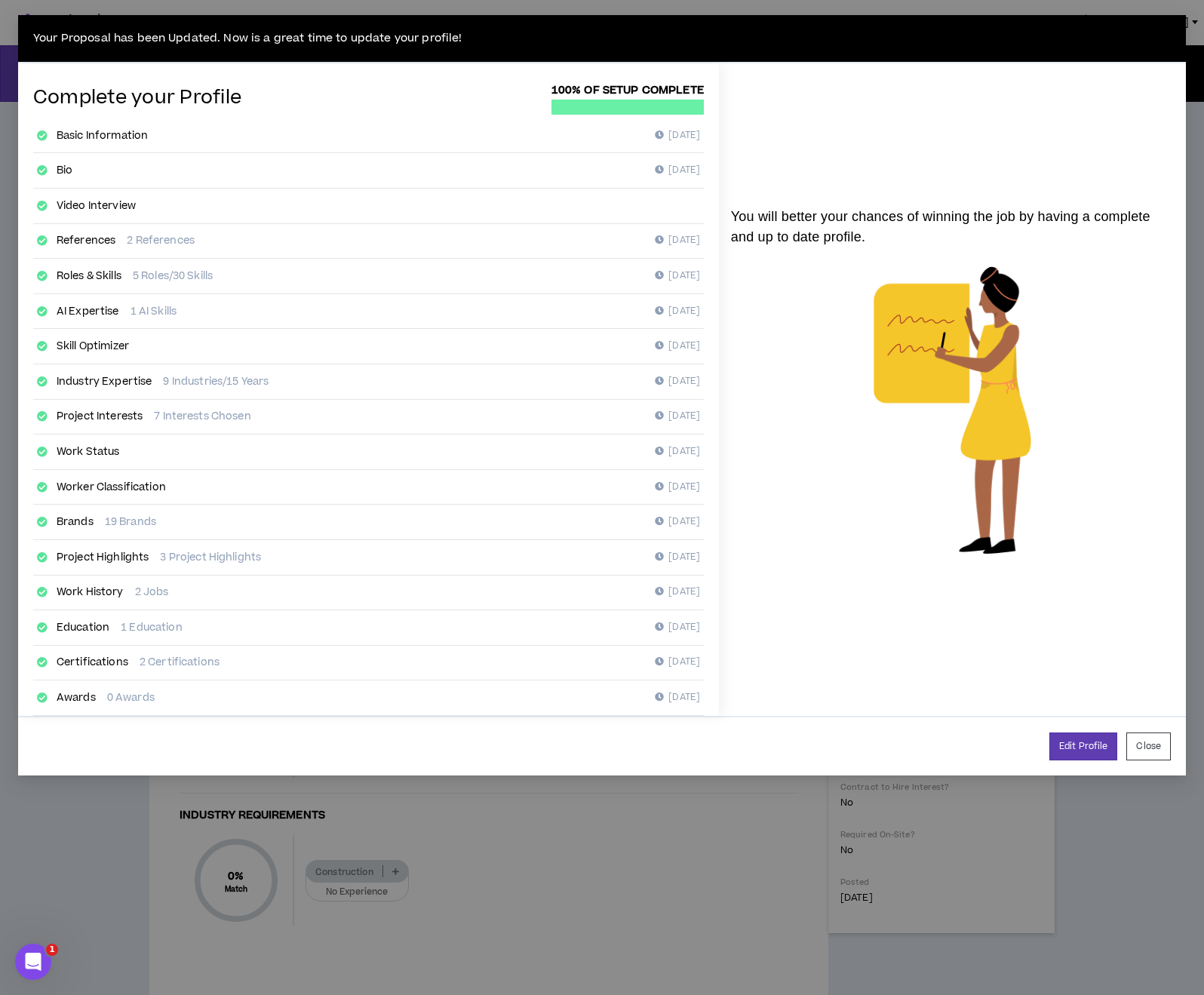
click at [1159, 745] on button "Close" at bounding box center [1148, 746] width 45 height 28
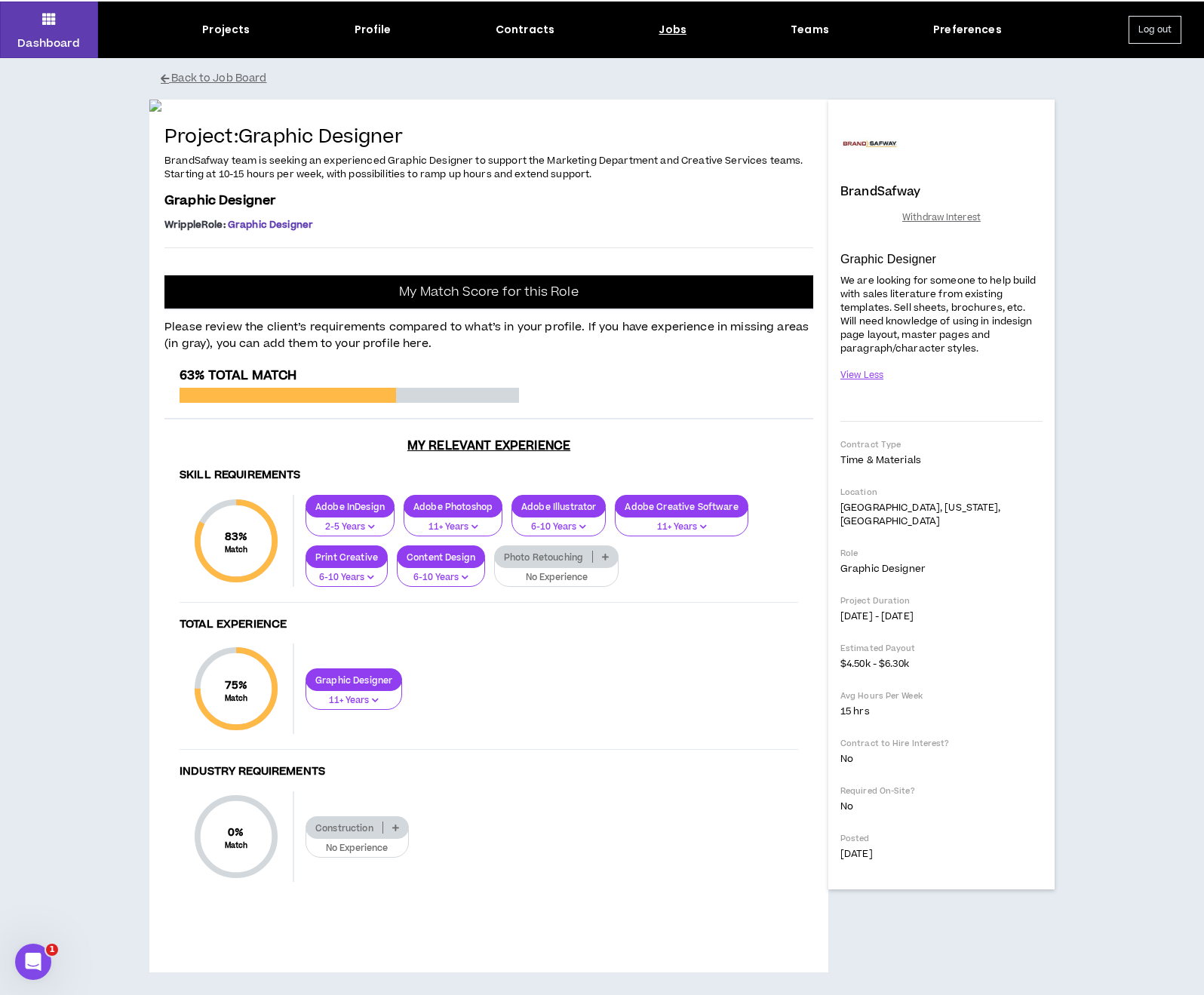
scroll to position [388, 0]
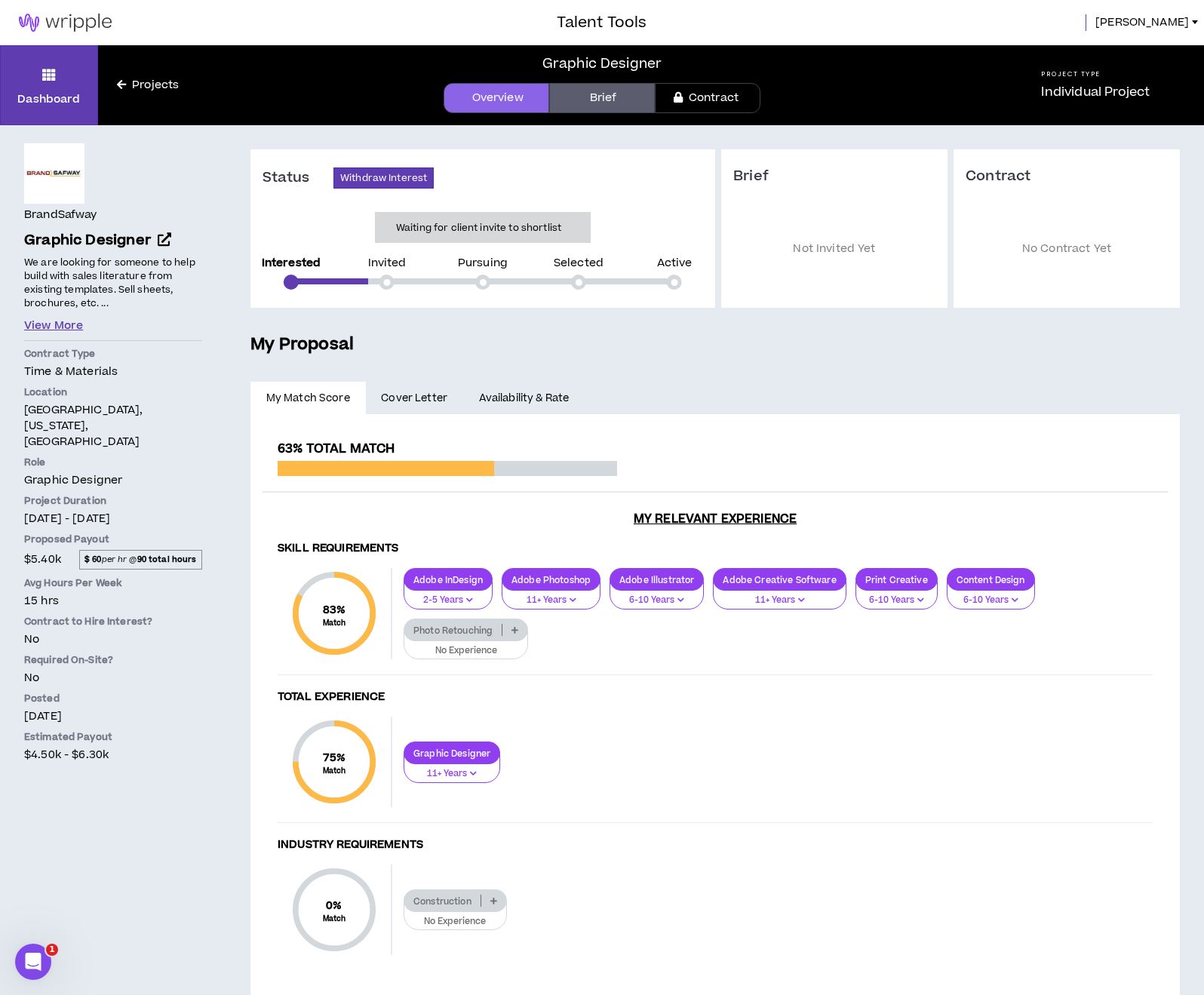
click at [50, 322] on button "View More" at bounding box center [53, 326] width 59 height 17
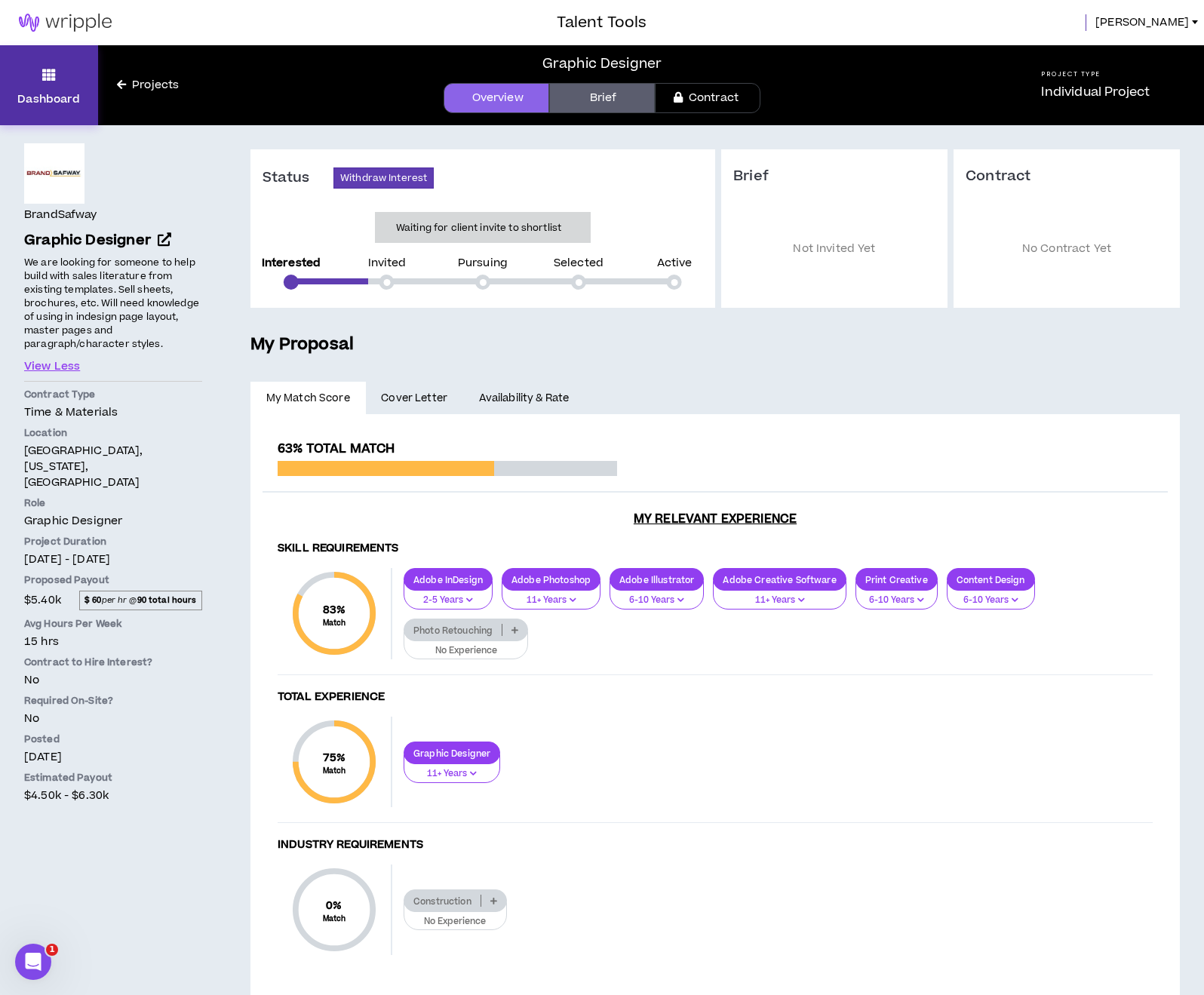
click at [31, 77] on link "Dashboard" at bounding box center [49, 85] width 98 height 80
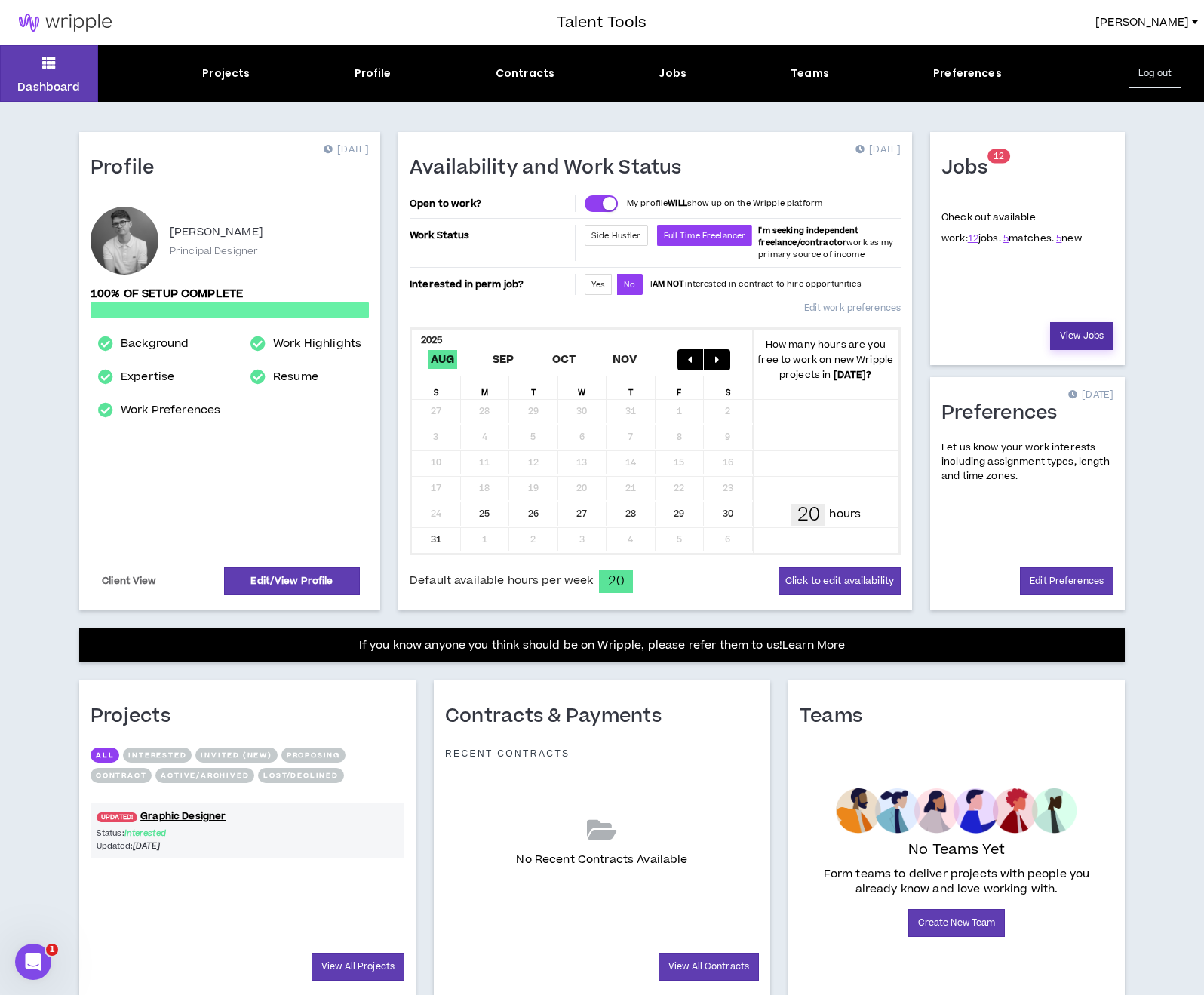
click at [1086, 337] on link "View Jobs" at bounding box center [1082, 335] width 64 height 28
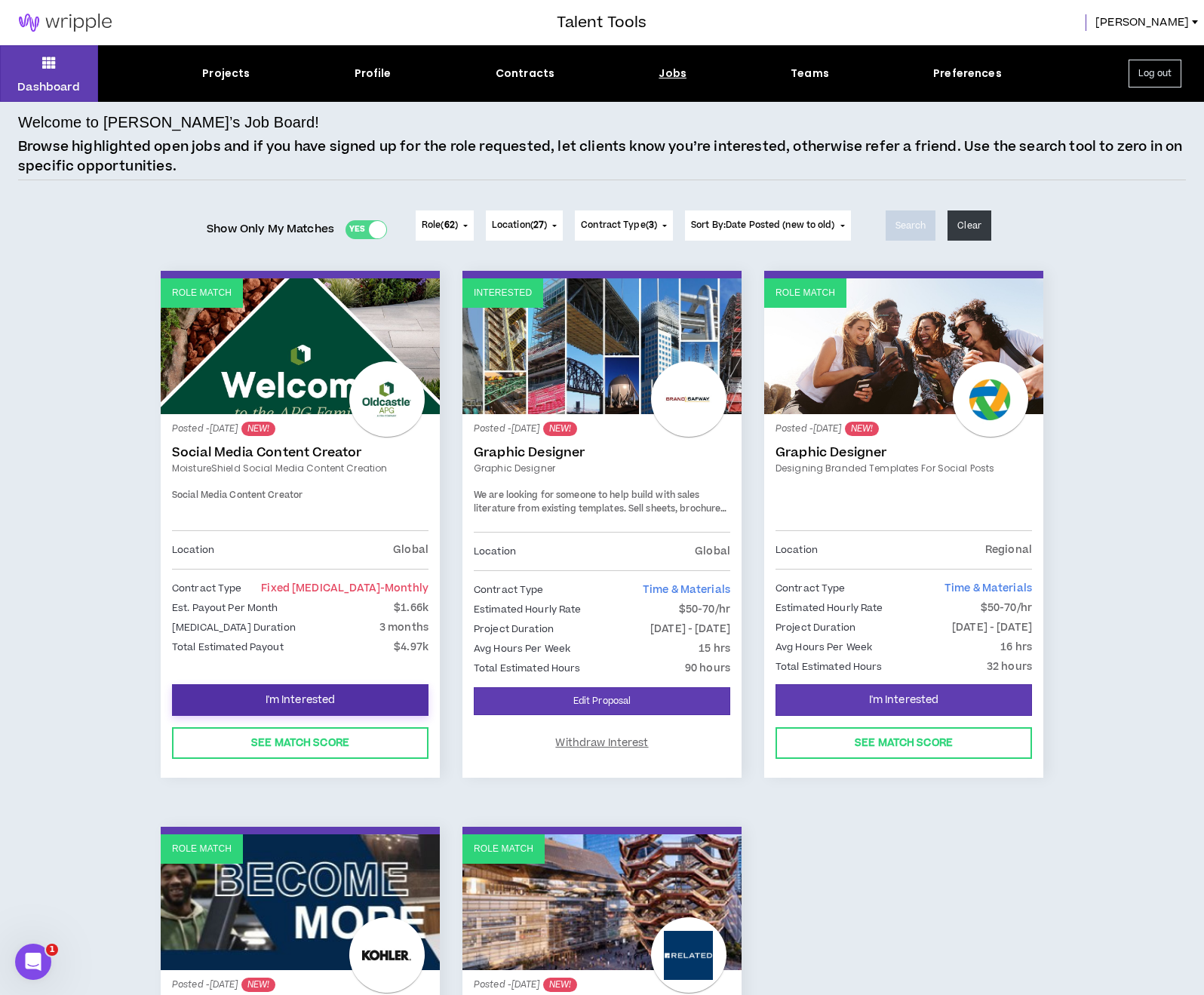
click at [279, 702] on span "I'm Interested" at bounding box center [300, 701] width 70 height 14
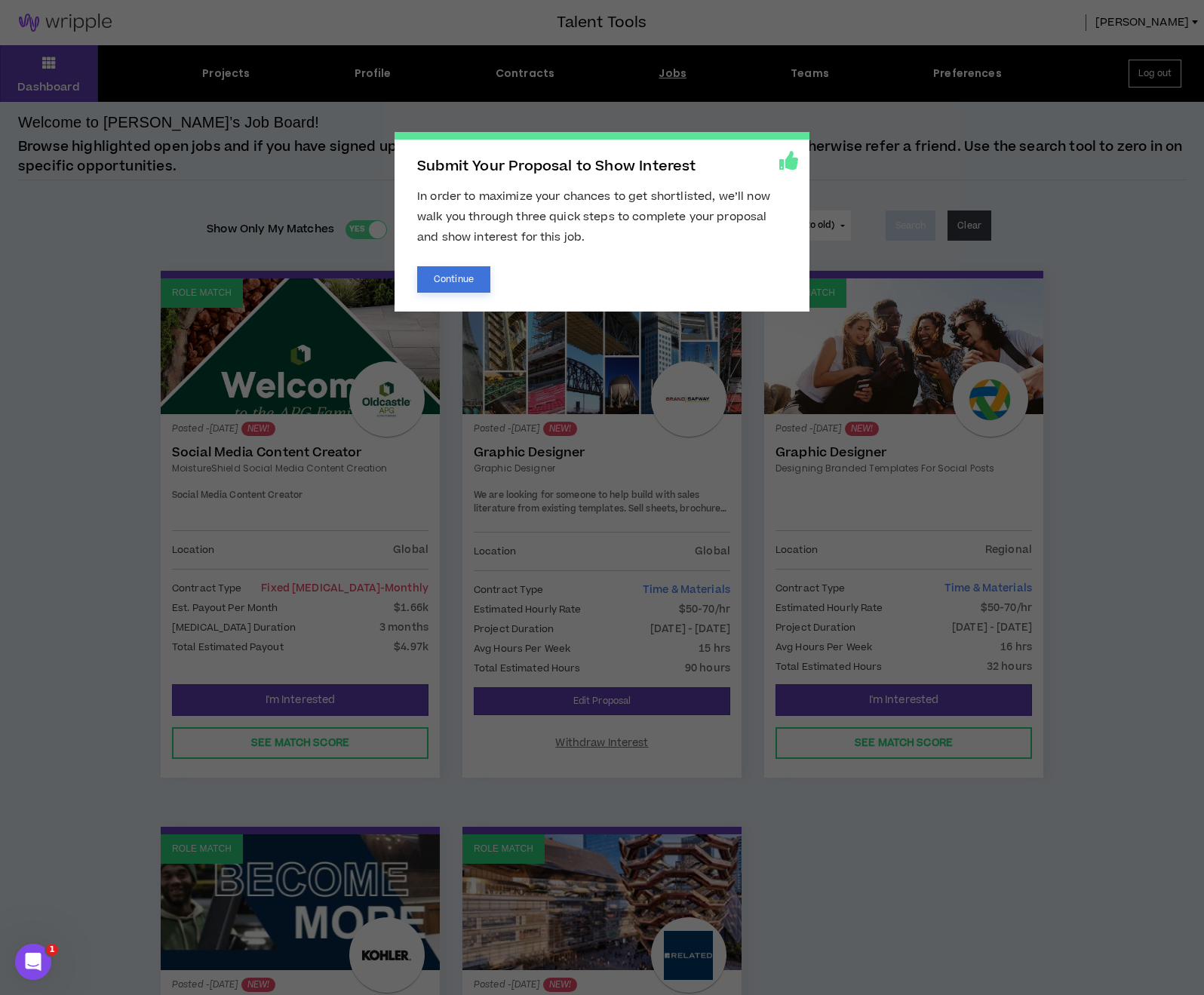
click at [442, 275] on button "Continue" at bounding box center [454, 279] width 73 height 26
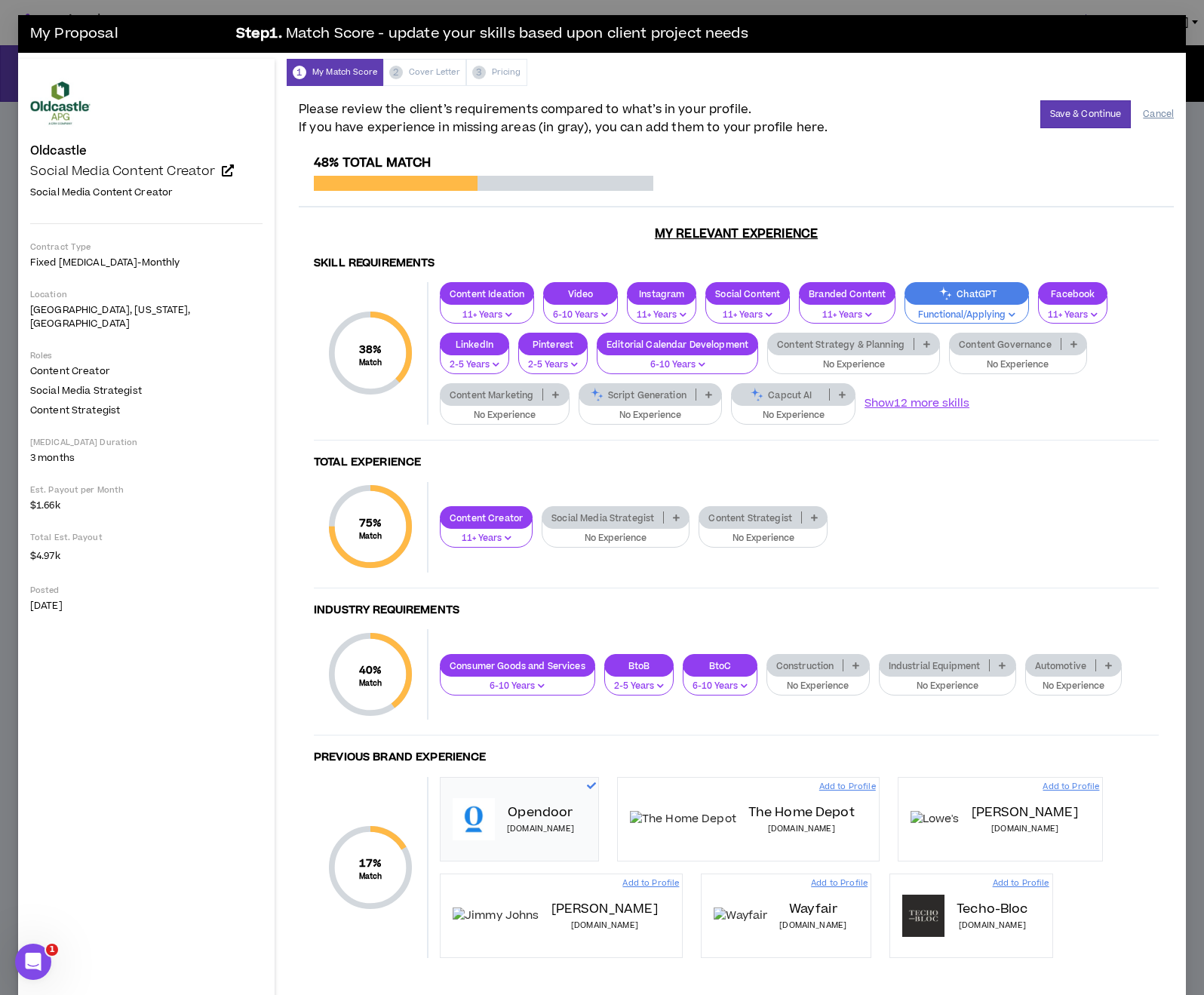
click at [1165, 113] on button "Cancel" at bounding box center [1158, 114] width 31 height 26
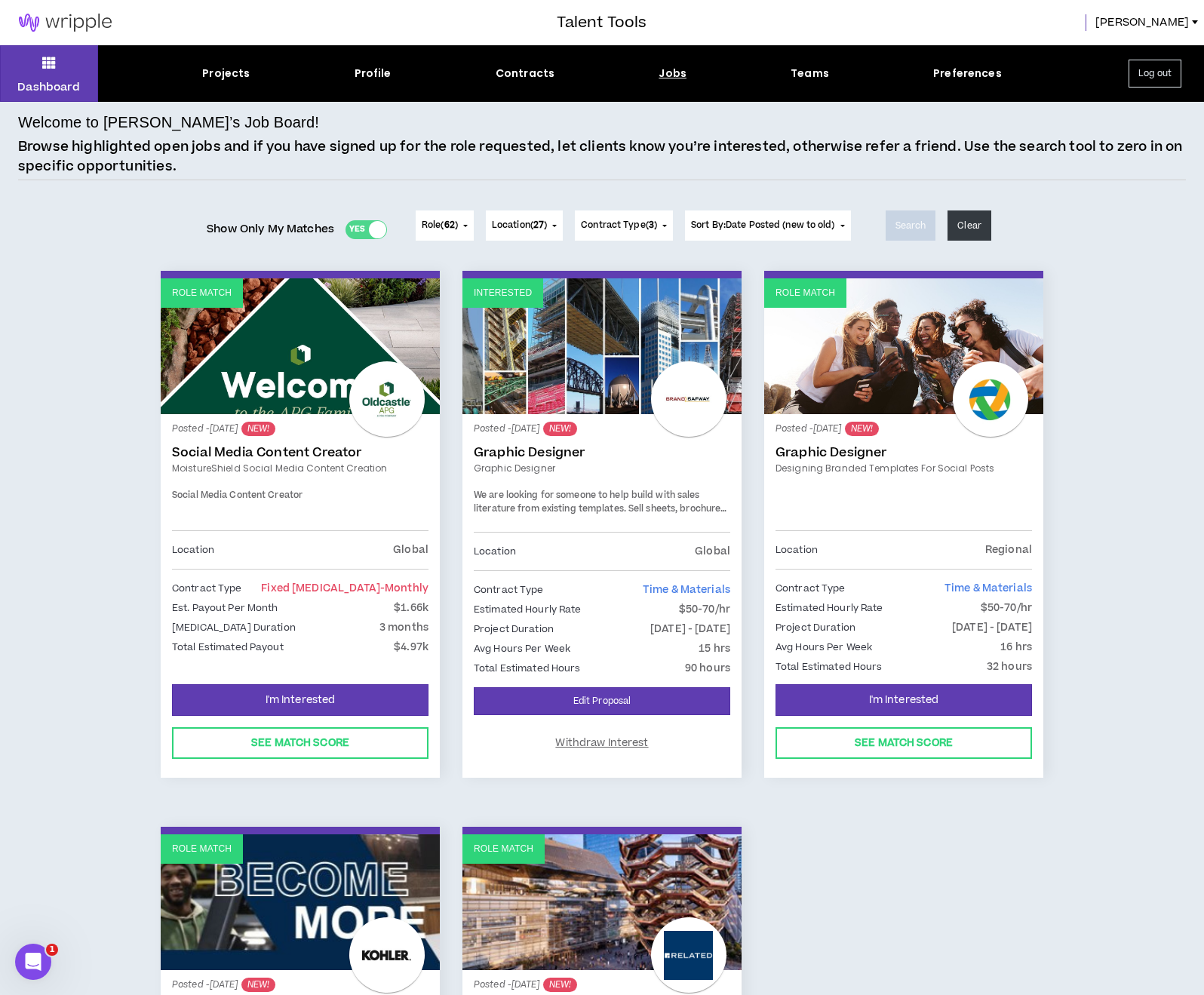
click at [189, 311] on link "Role Match" at bounding box center [300, 347] width 279 height 136
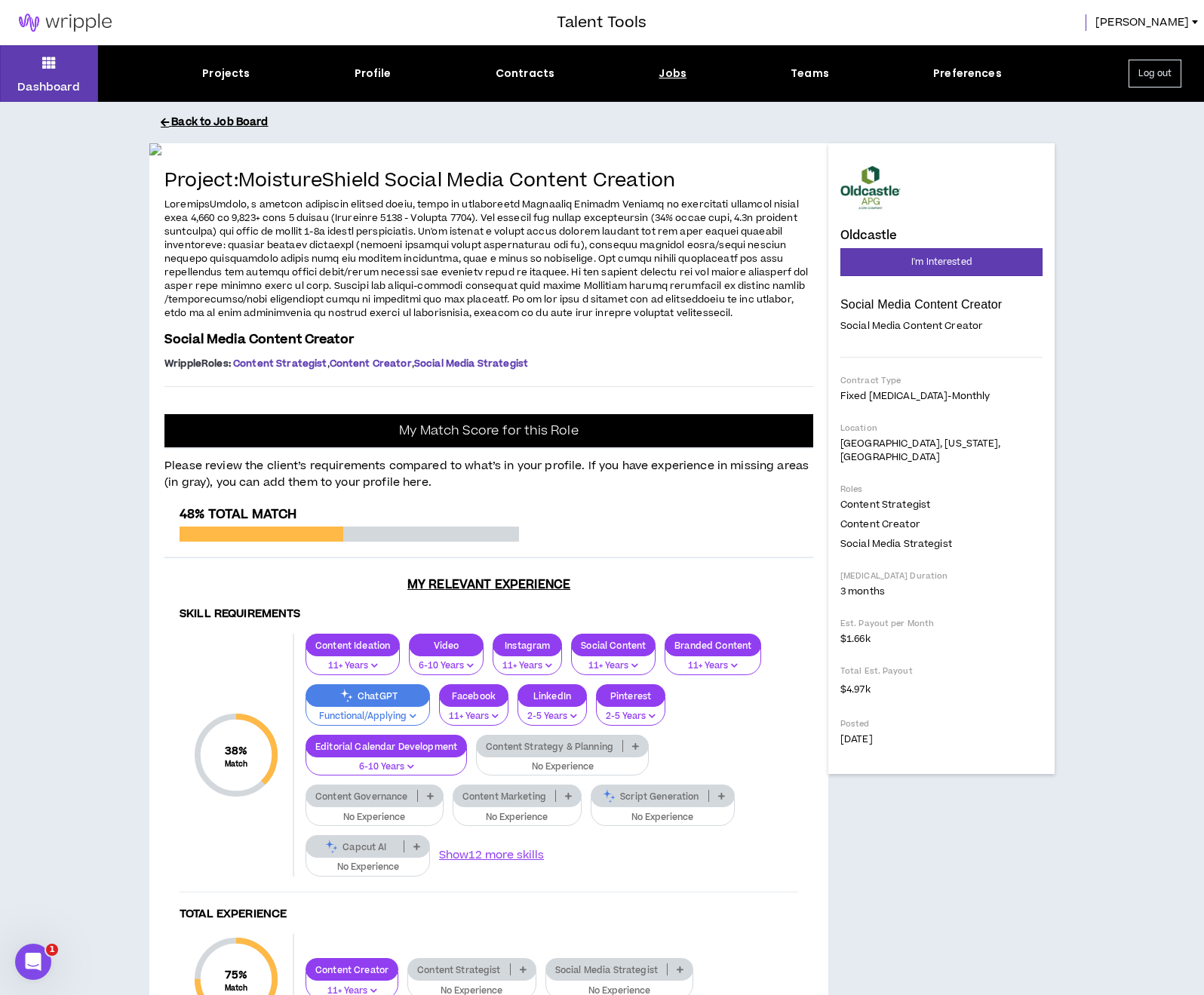
click at [198, 115] on button "Back to Job Board" at bounding box center [613, 122] width 905 height 26
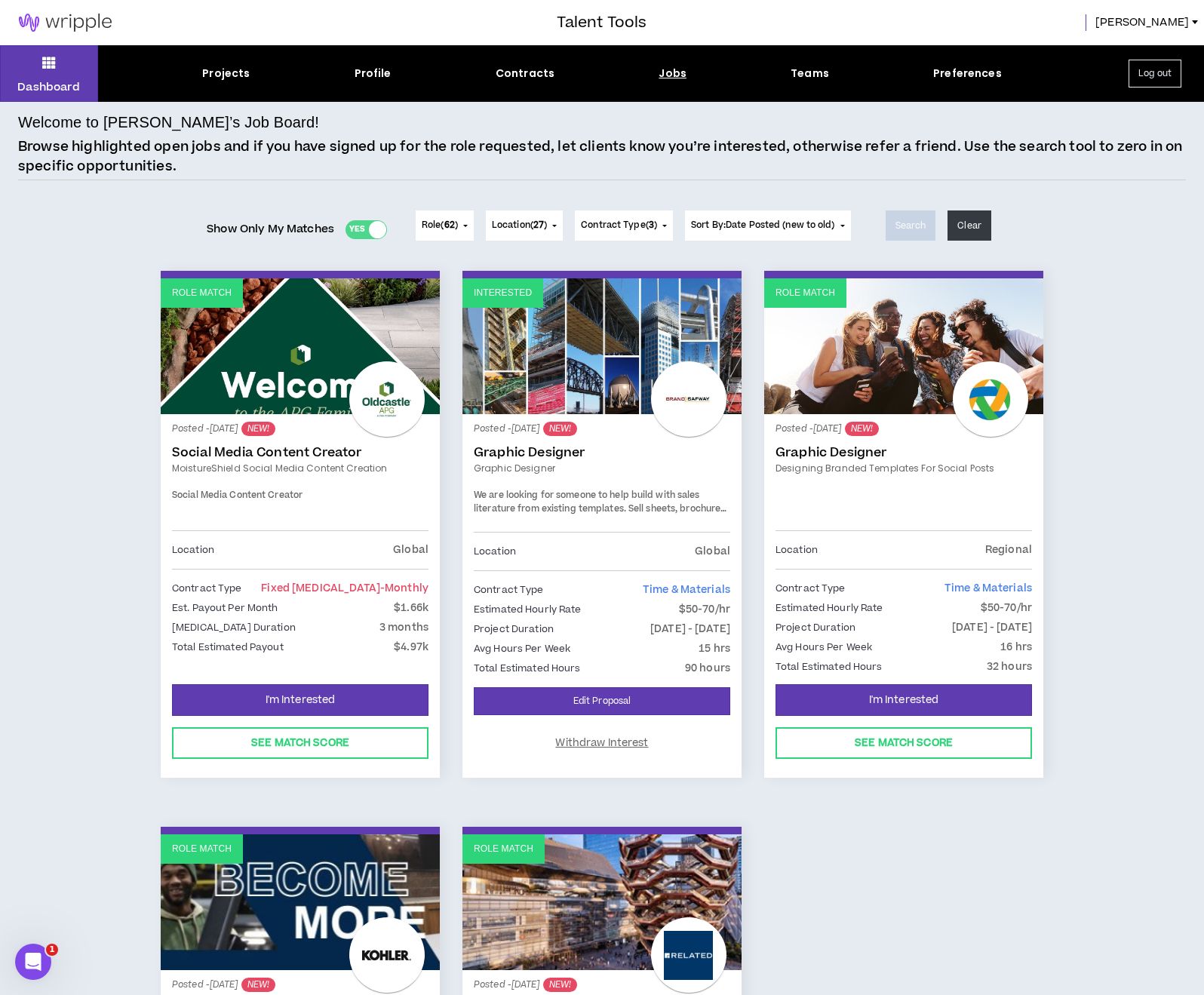
click at [356, 229] on div "Yes No" at bounding box center [366, 230] width 41 height 19
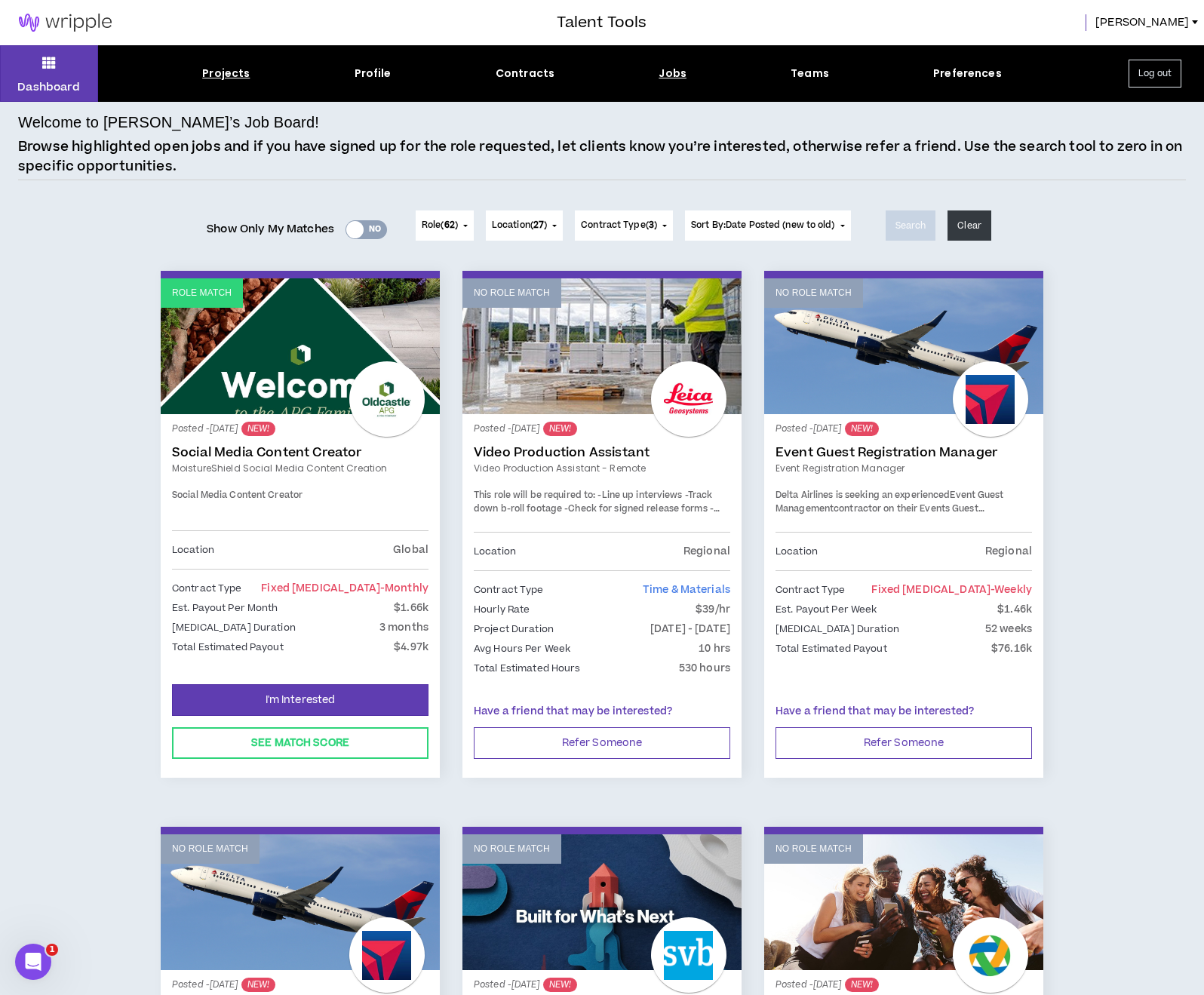
click at [217, 72] on div "Projects" at bounding box center [226, 73] width 48 height 16
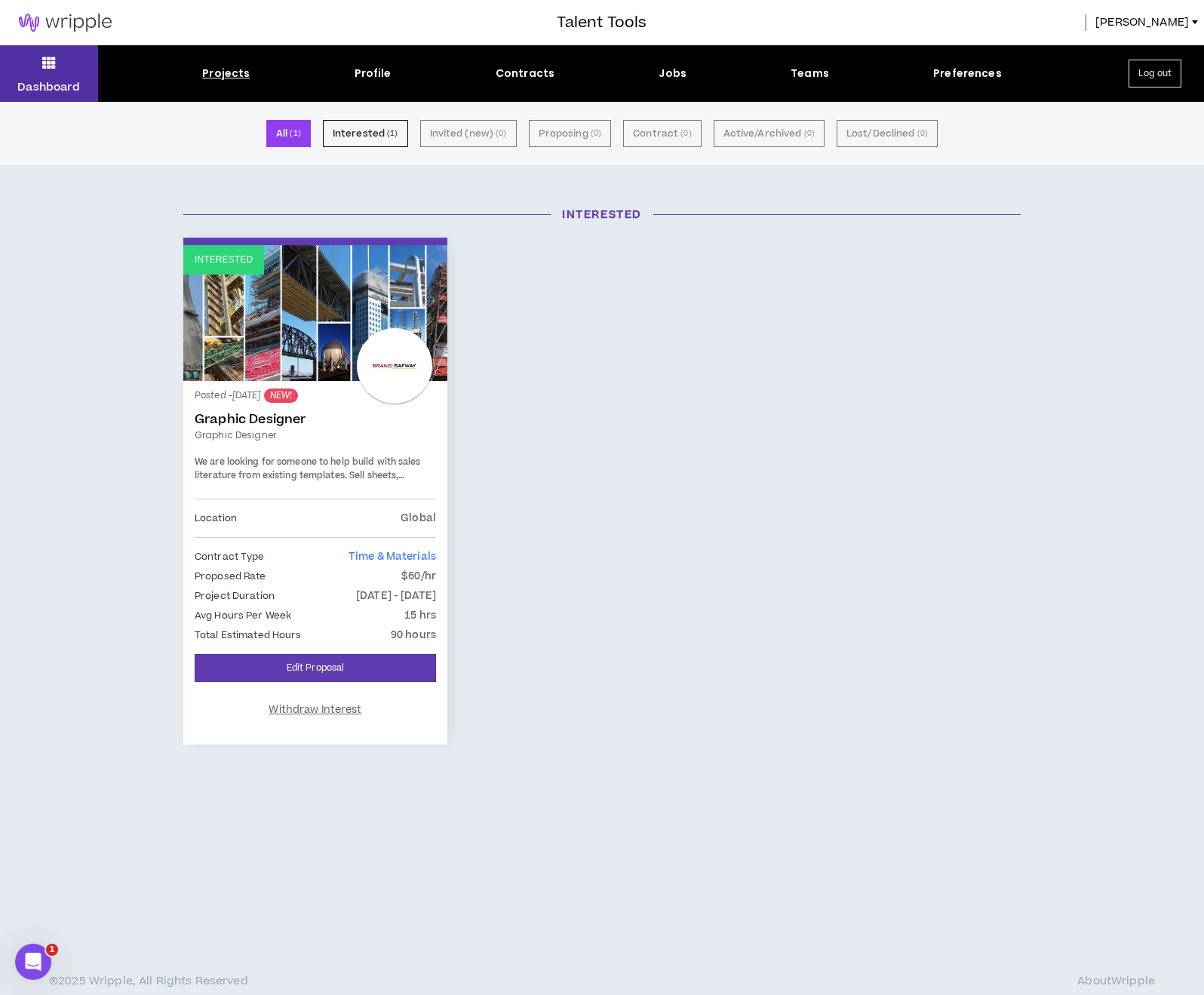
click at [45, 76] on button "Dashboard" at bounding box center [49, 73] width 98 height 57
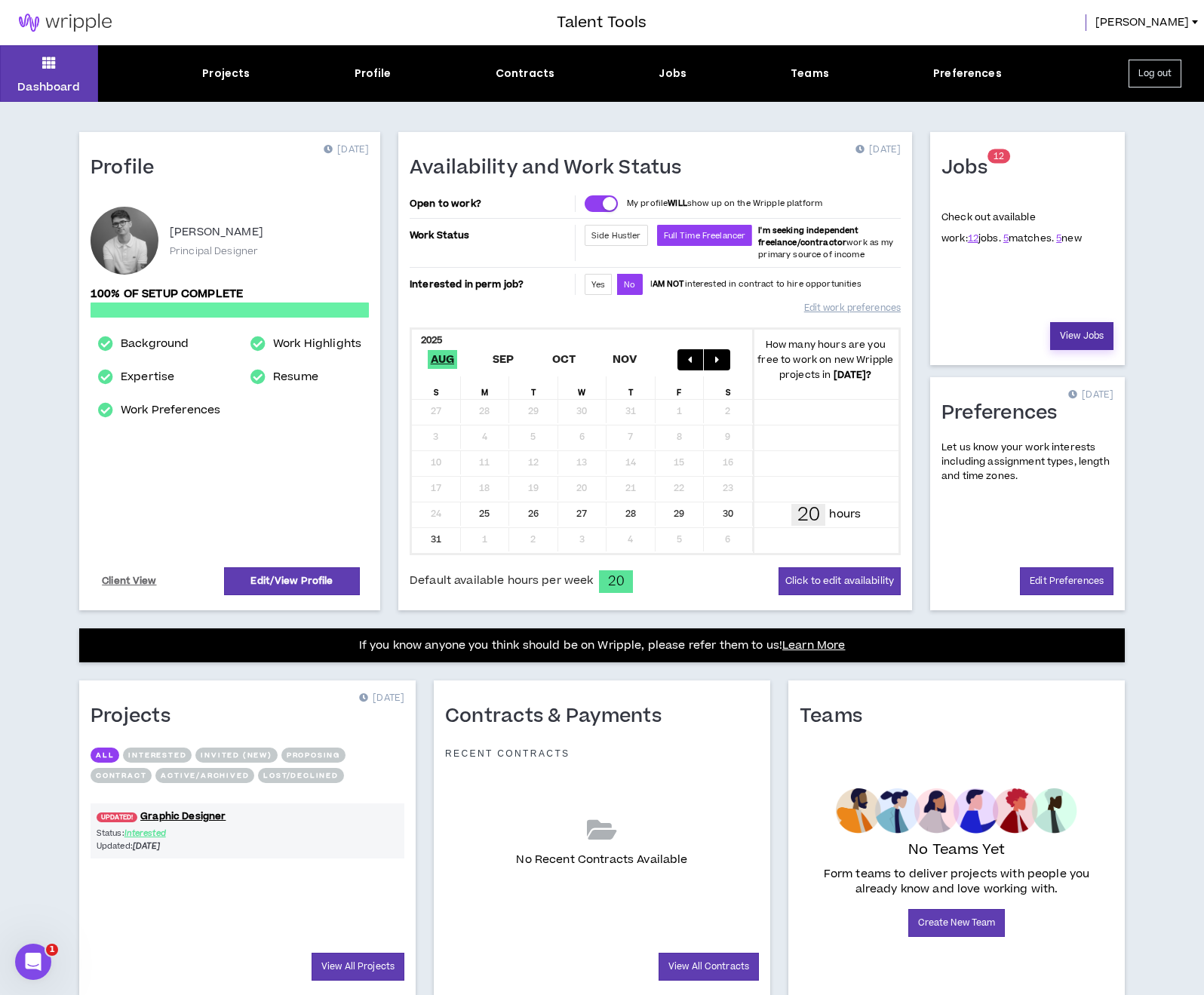
click at [1072, 342] on link "View Jobs" at bounding box center [1082, 335] width 64 height 28
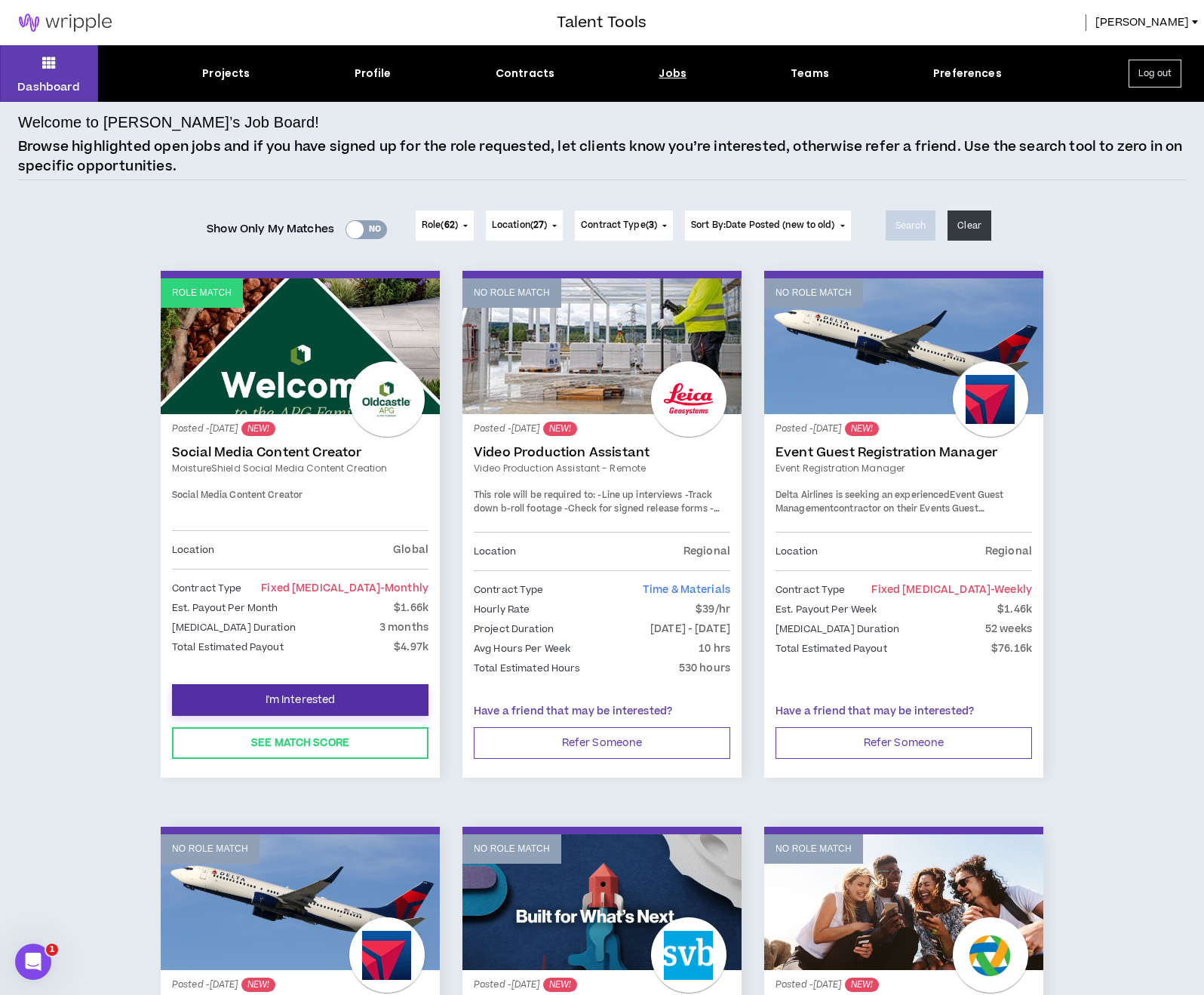
click at [297, 695] on span "I'm Interested" at bounding box center [300, 701] width 70 height 14
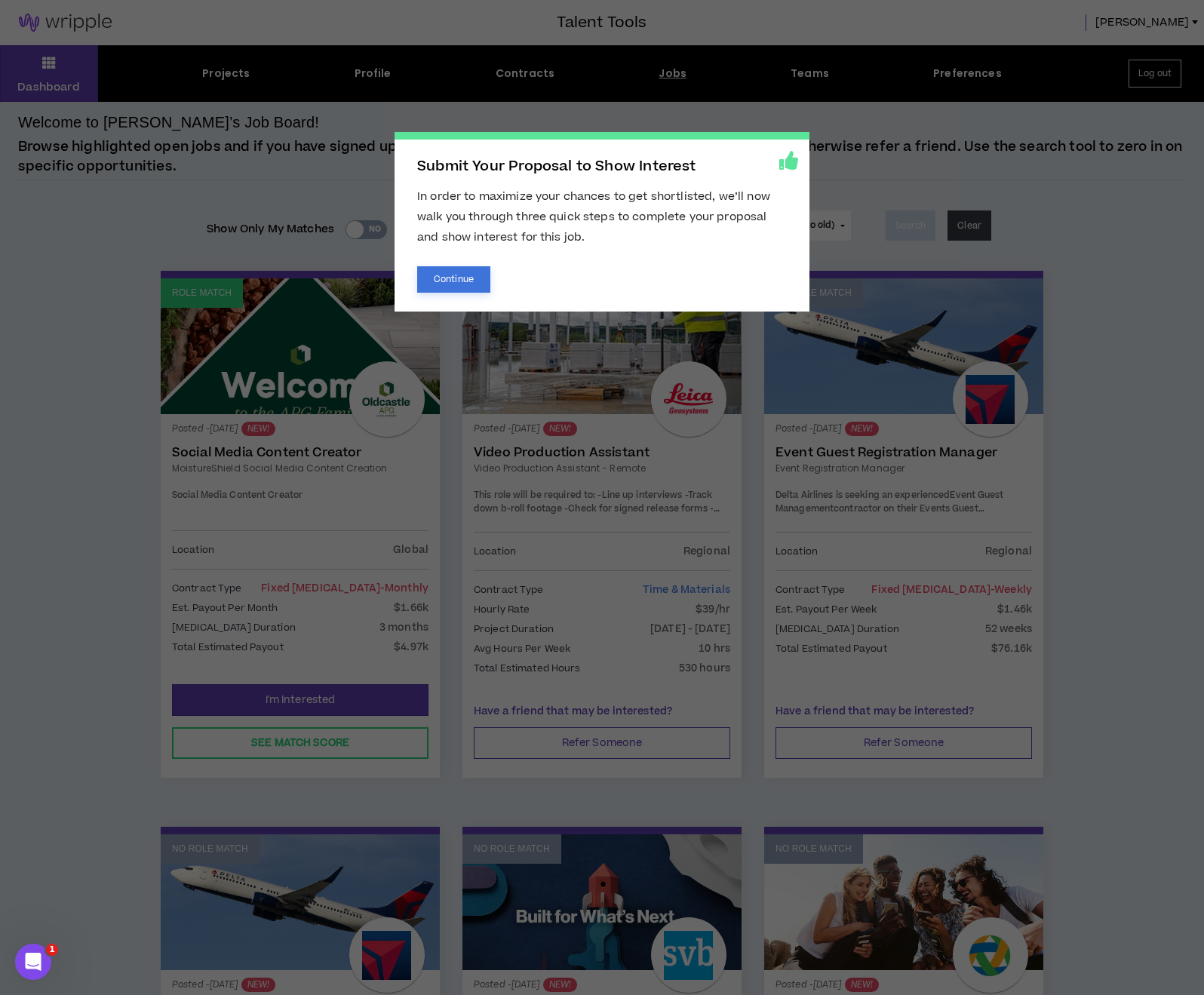
click at [453, 275] on button "Continue" at bounding box center [454, 279] width 73 height 26
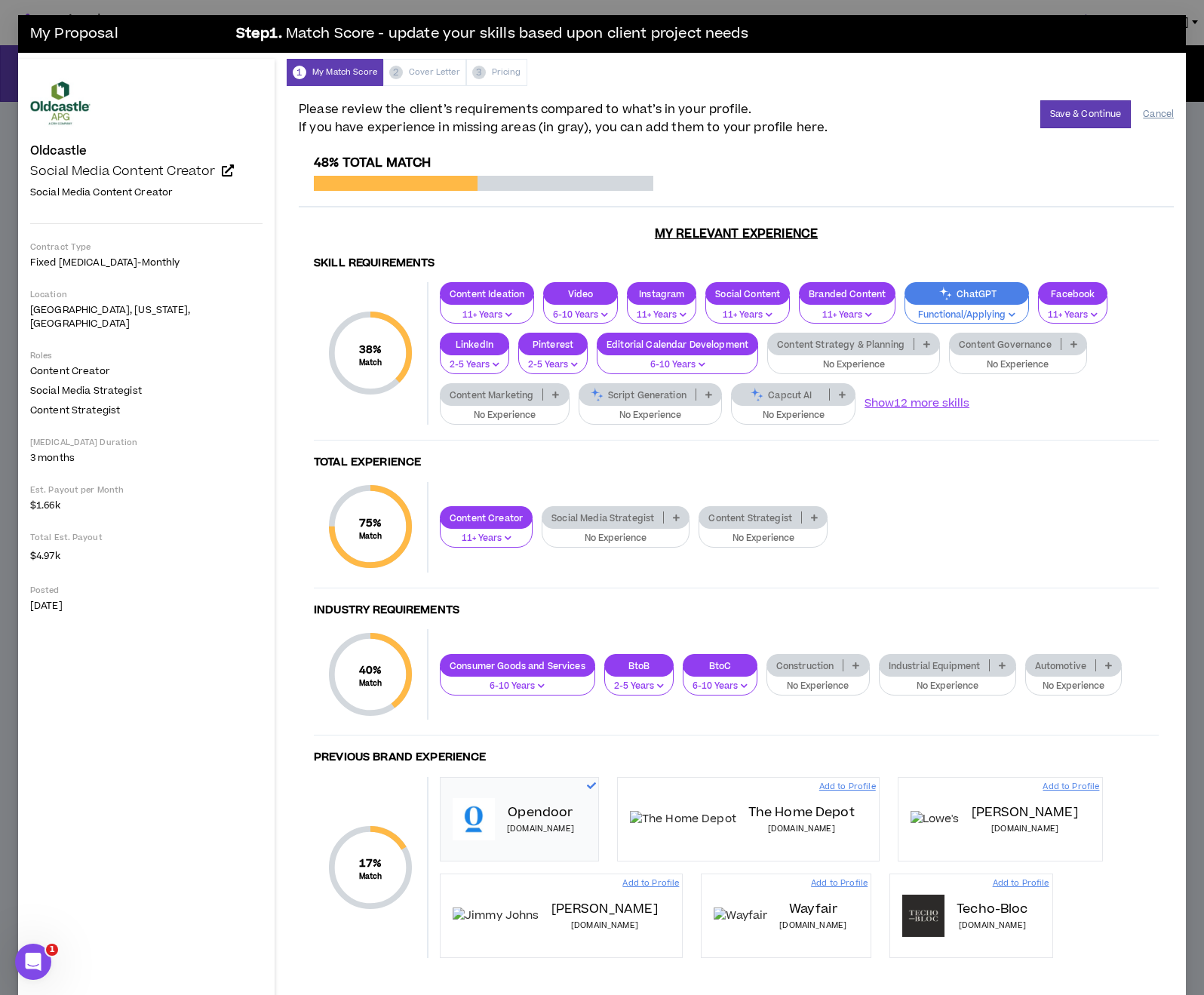
click at [1167, 114] on button "Cancel" at bounding box center [1158, 114] width 31 height 26
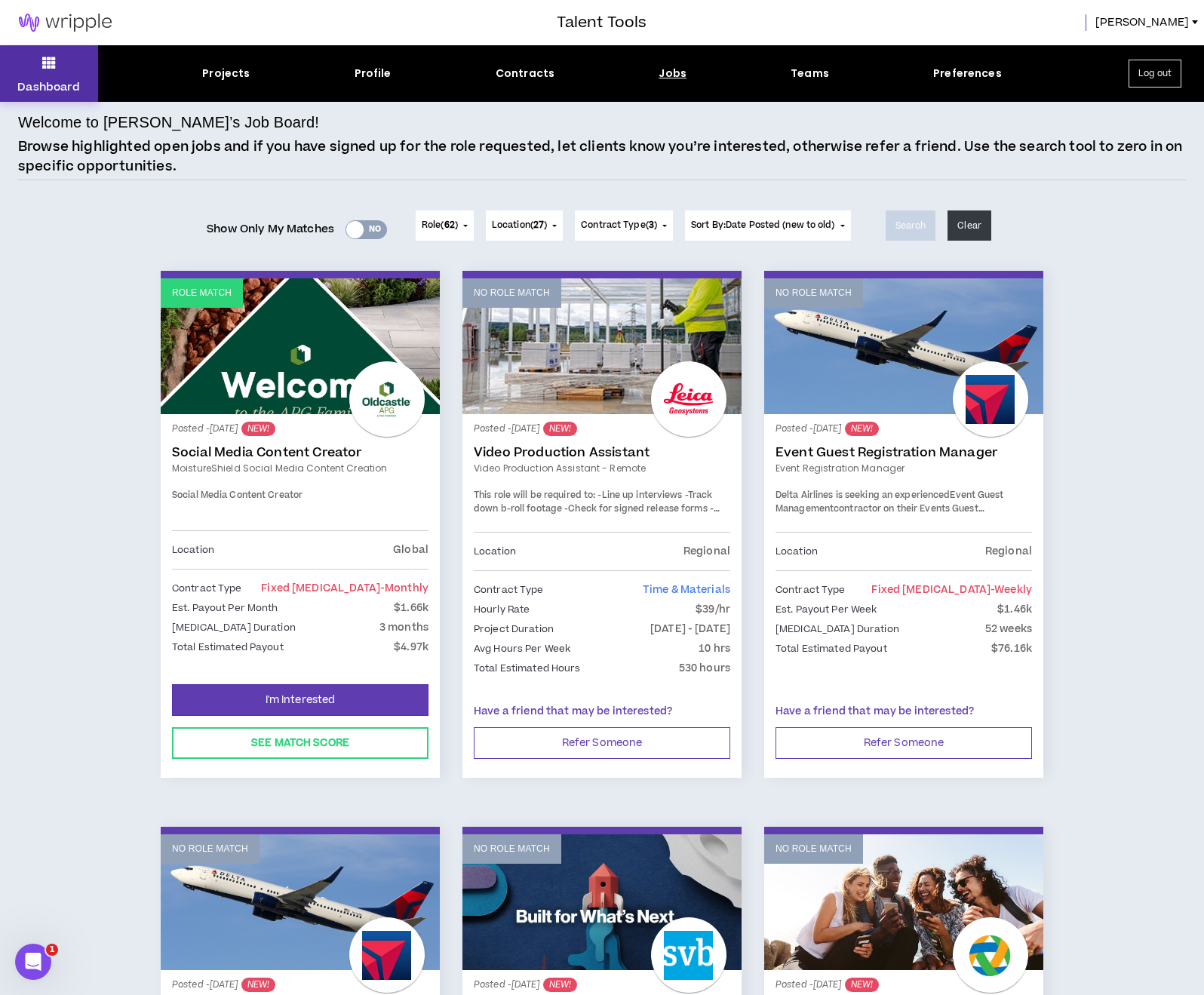
click at [38, 64] on button "Dashboard" at bounding box center [49, 73] width 98 height 57
